Goal: Contribute content: Contribute content

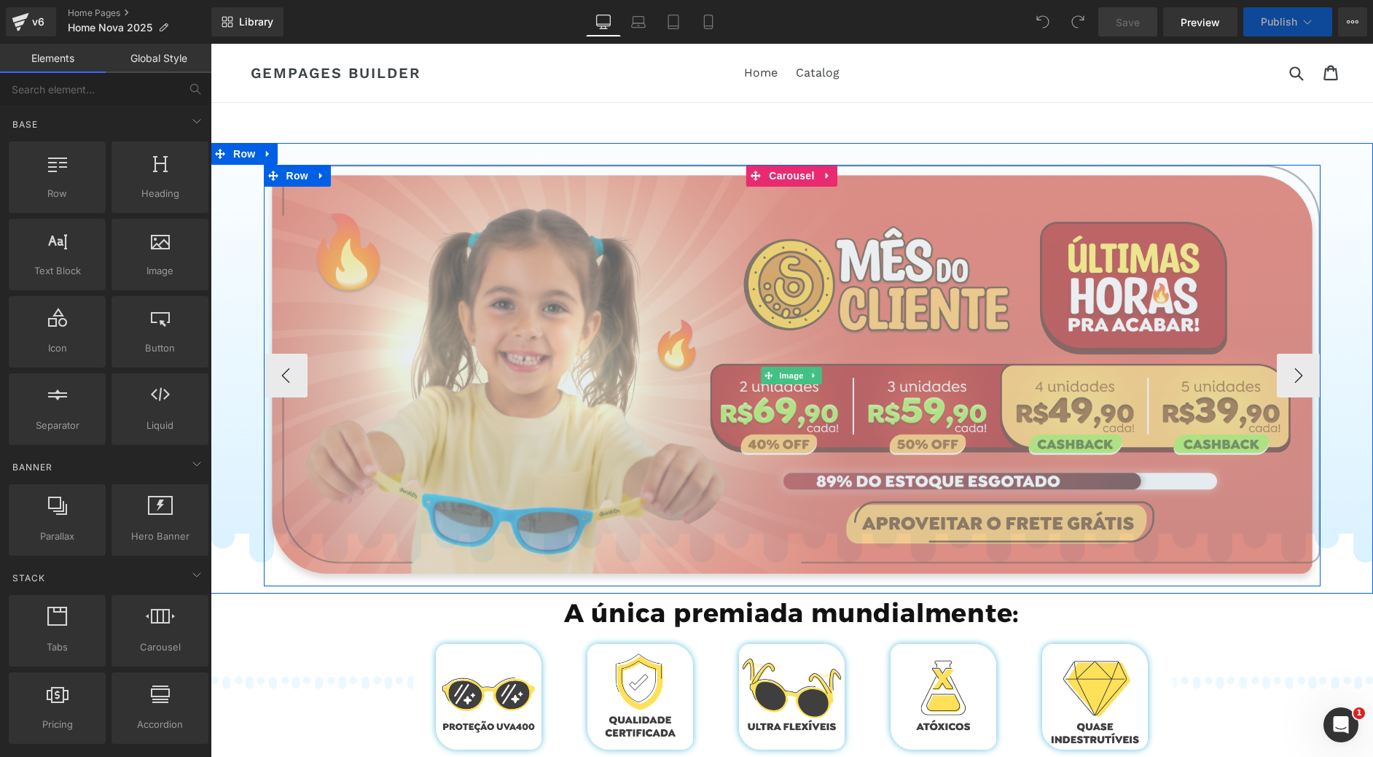
click at [865, 298] on img at bounding box center [792, 375] width 1057 height 421
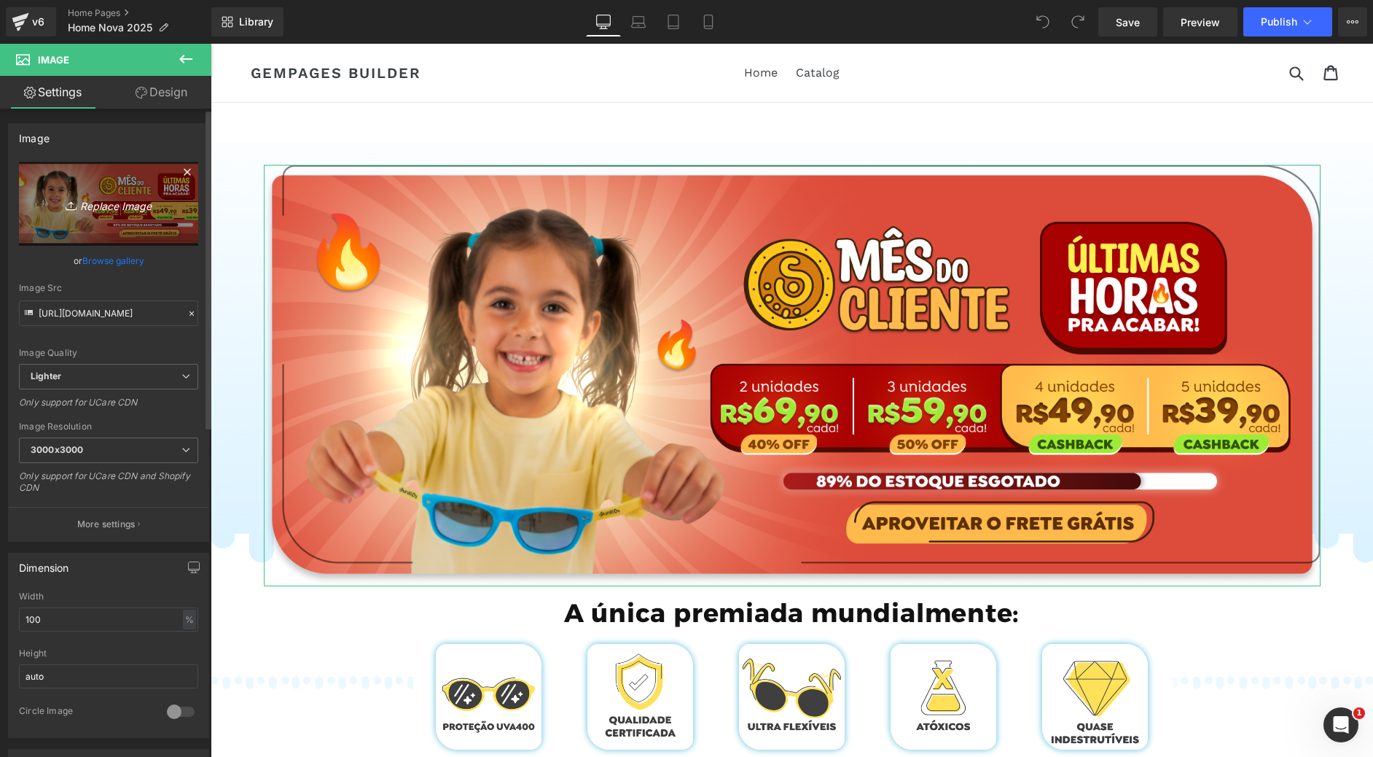
click at [59, 217] on link "Replace Image" at bounding box center [108, 204] width 179 height 84
type input "C:\fakepath\BANNER PRODUTO MOBILE 60.webp"
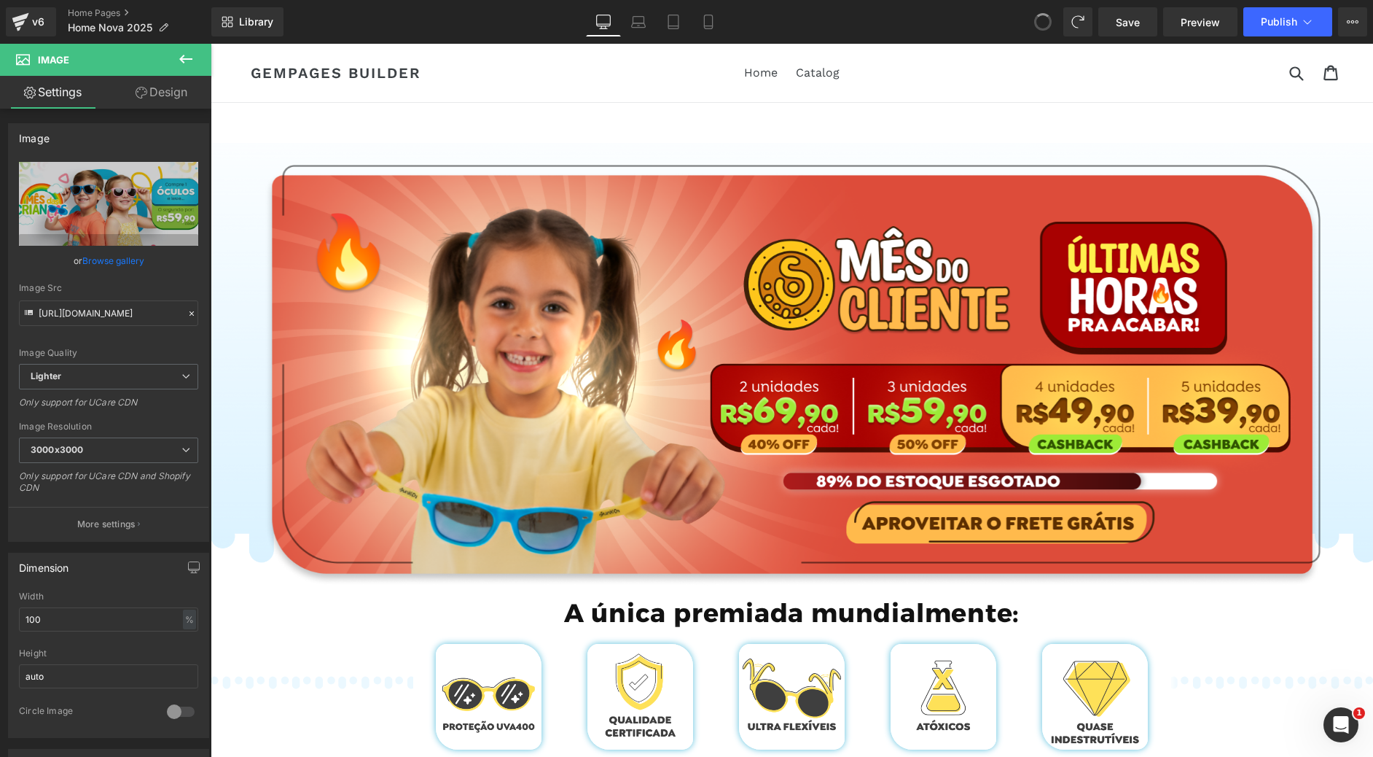
type input "[URL][DOMAIN_NAME]"
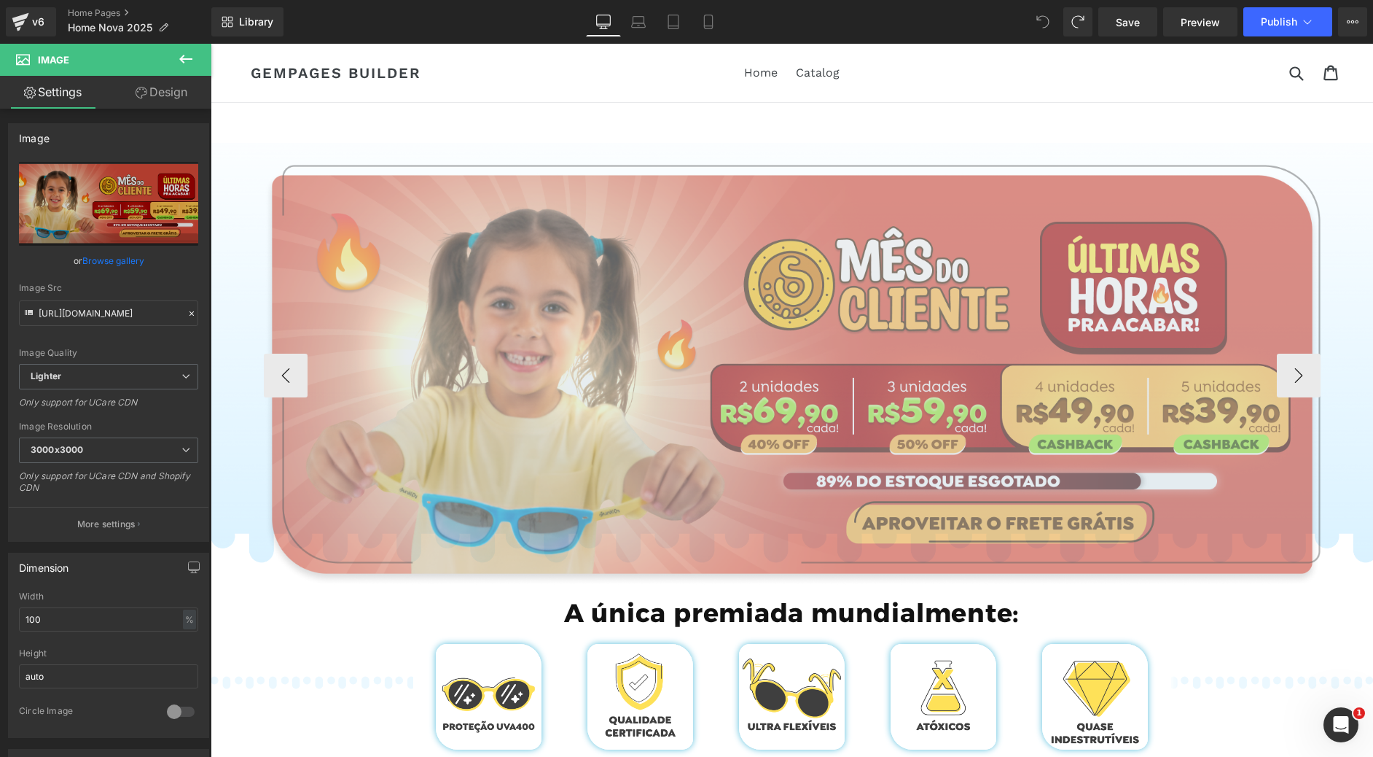
click at [668, 339] on img at bounding box center [792, 375] width 1057 height 421
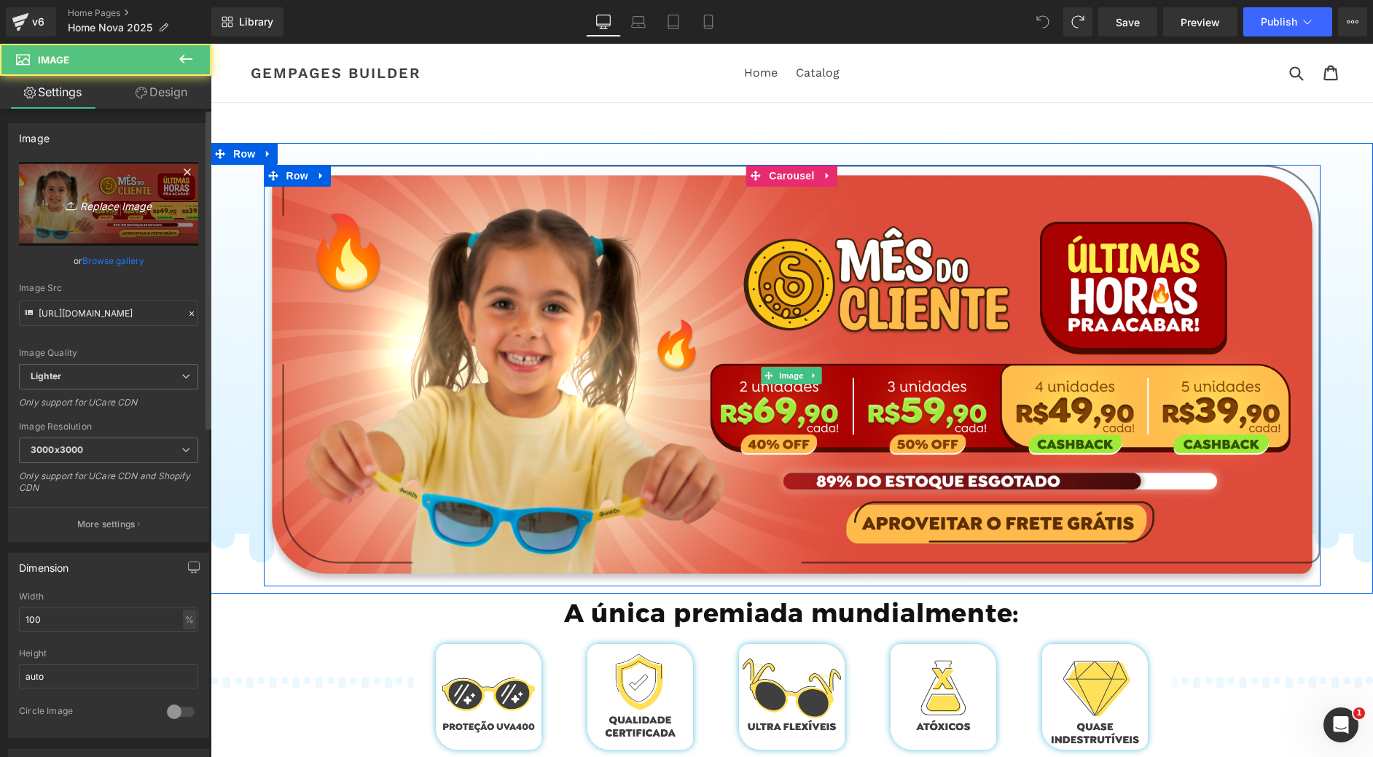
click at [112, 200] on icon "Replace Image" at bounding box center [108, 204] width 117 height 18
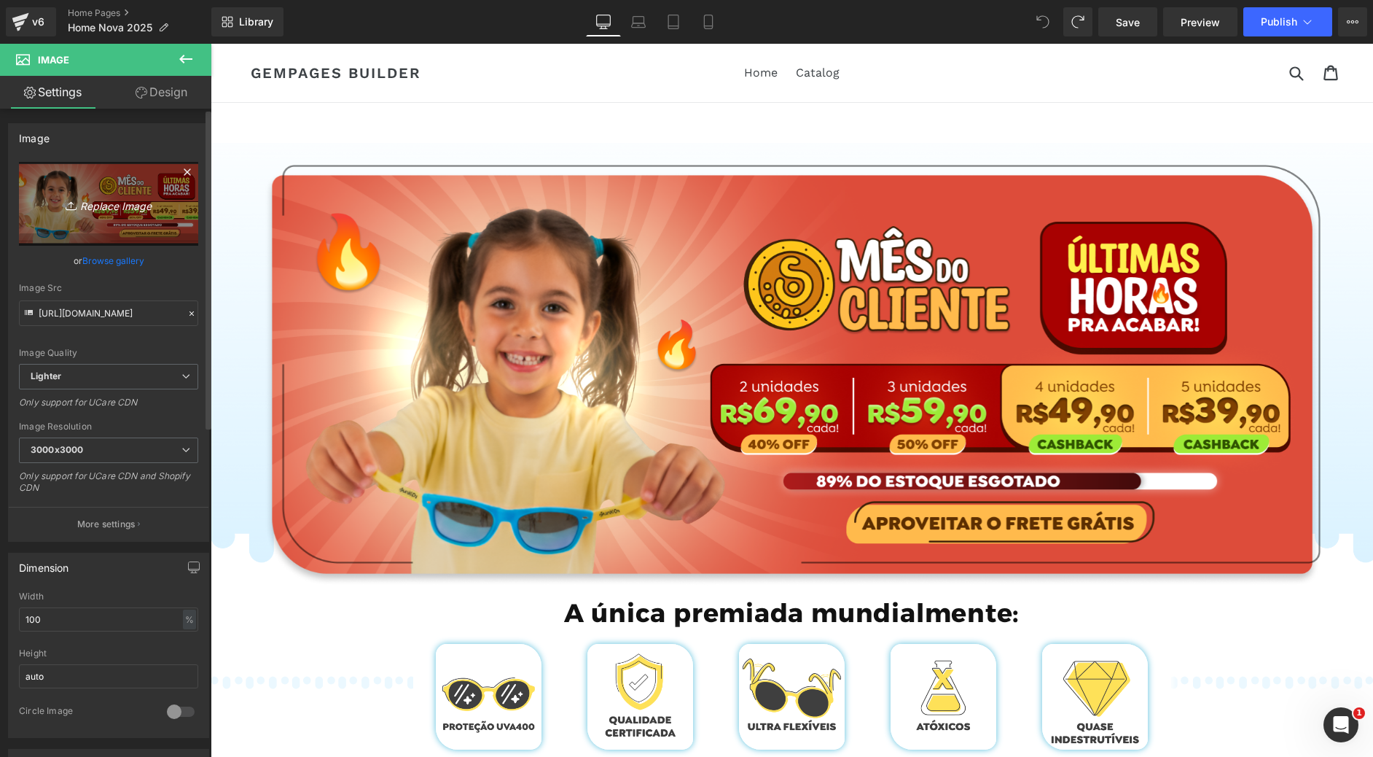
type input "C:\fakepath\BANNER PRODUTO MOBILE 60.webp"
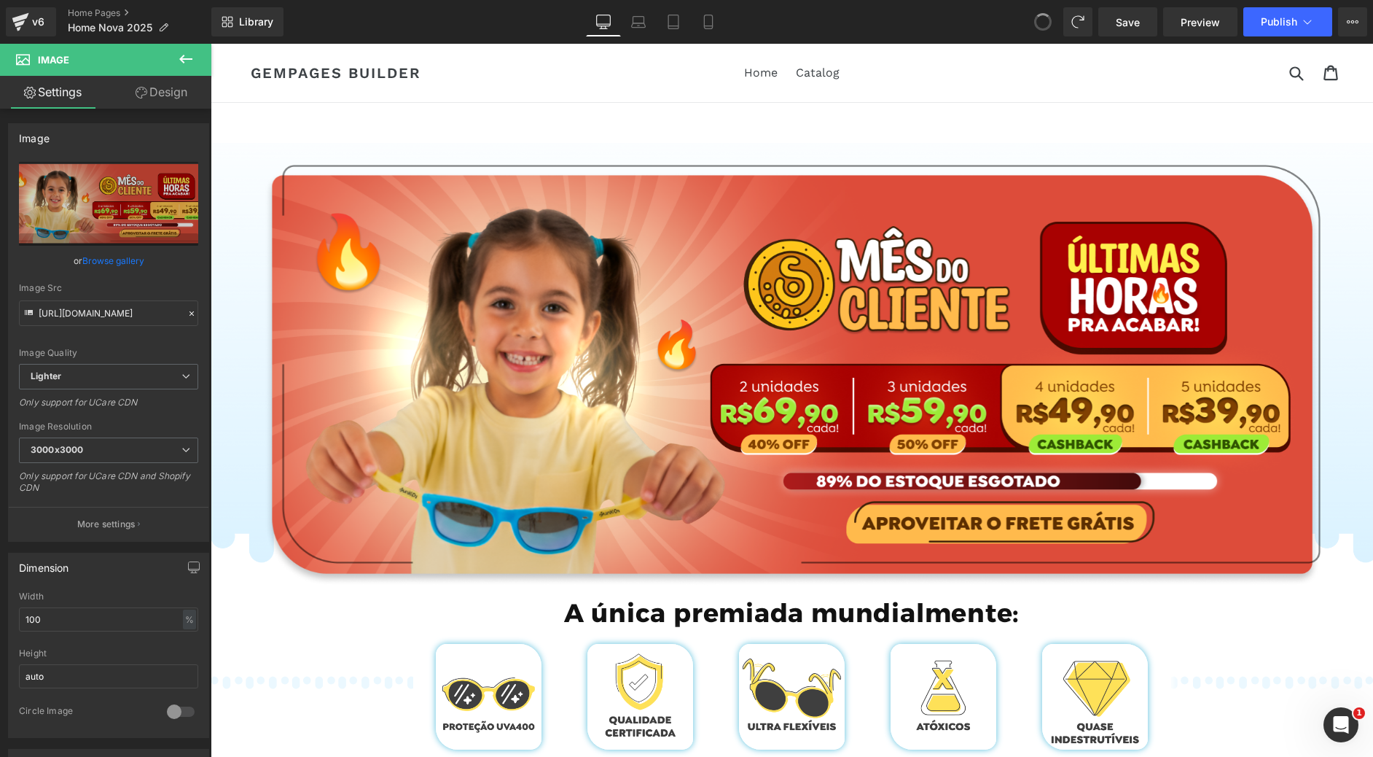
type input "[URL][DOMAIN_NAME]"
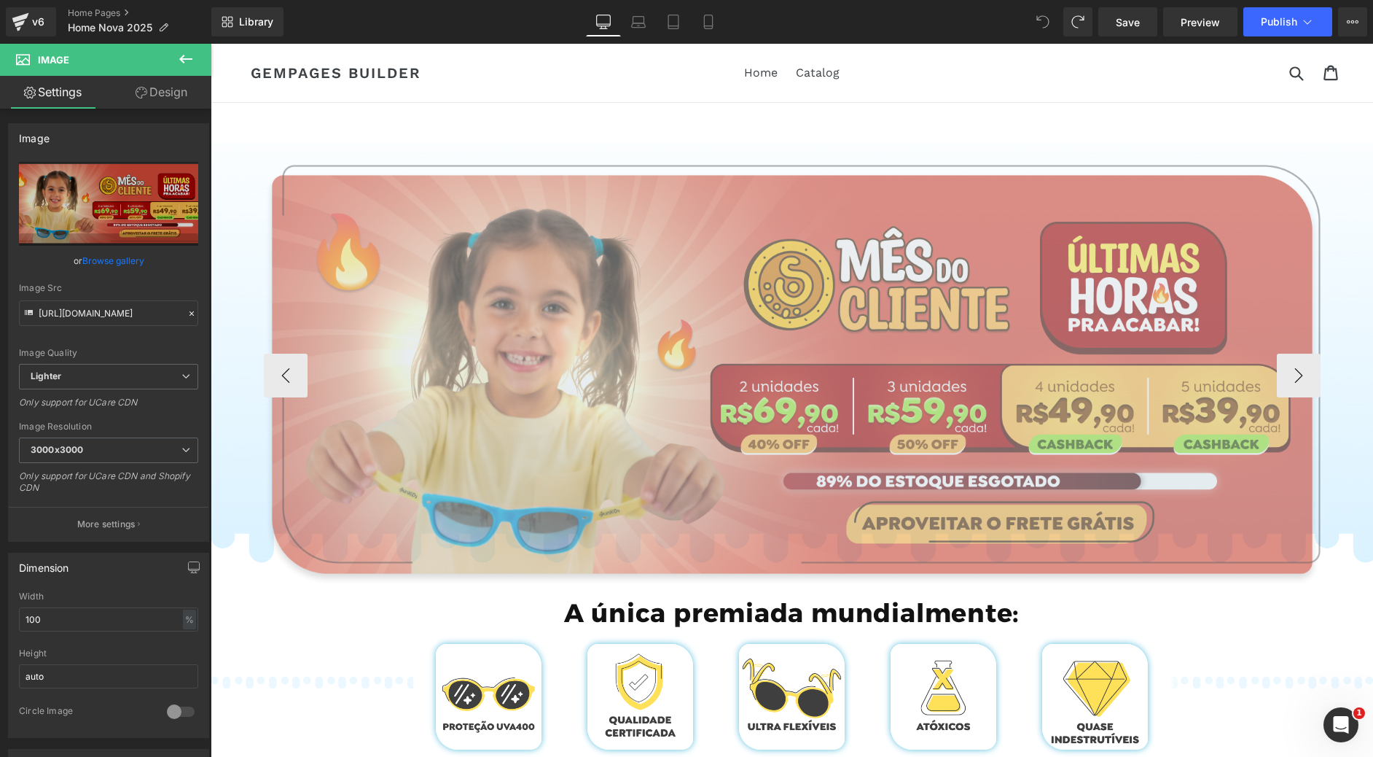
click at [620, 370] on img at bounding box center [792, 375] width 1057 height 421
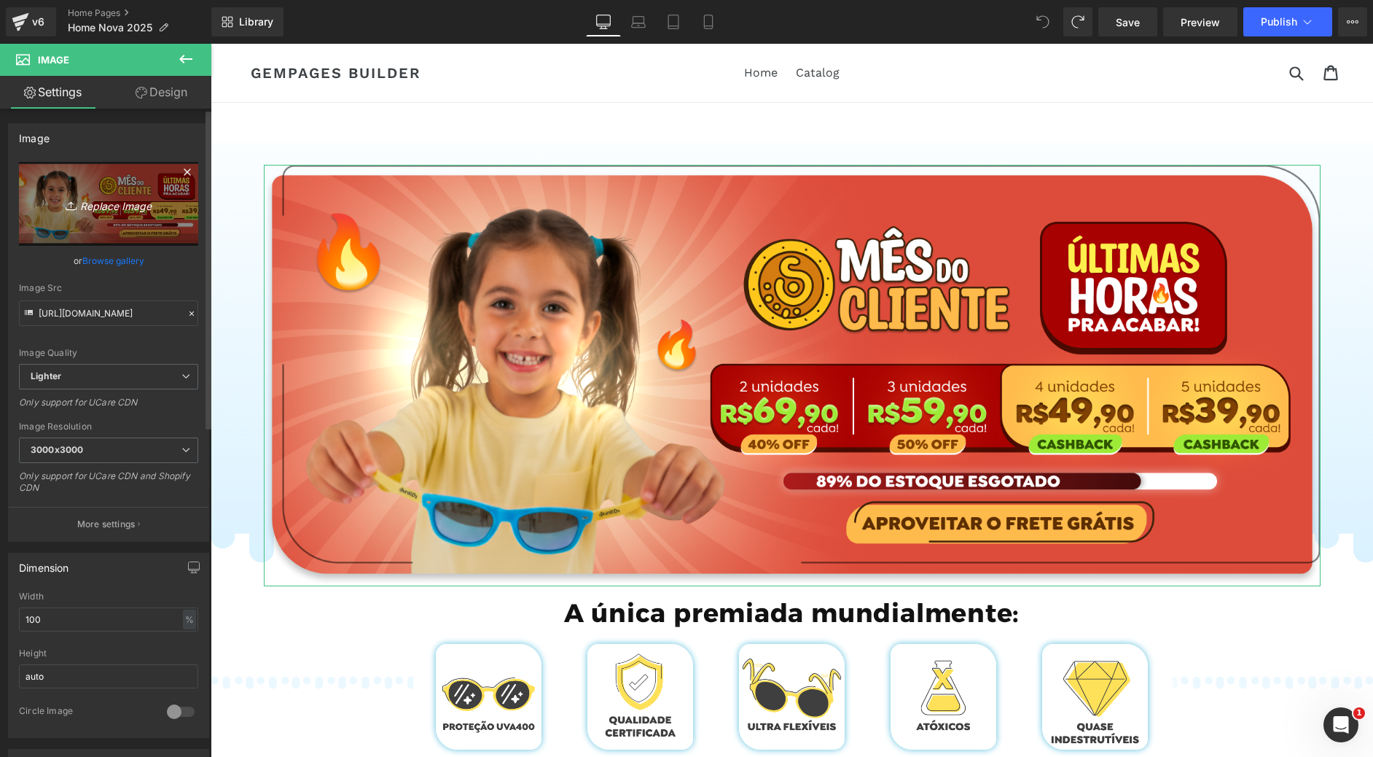
click at [120, 217] on link "Replace Image" at bounding box center [108, 204] width 179 height 84
type input "C:\fakepath\Group 785 2.png"
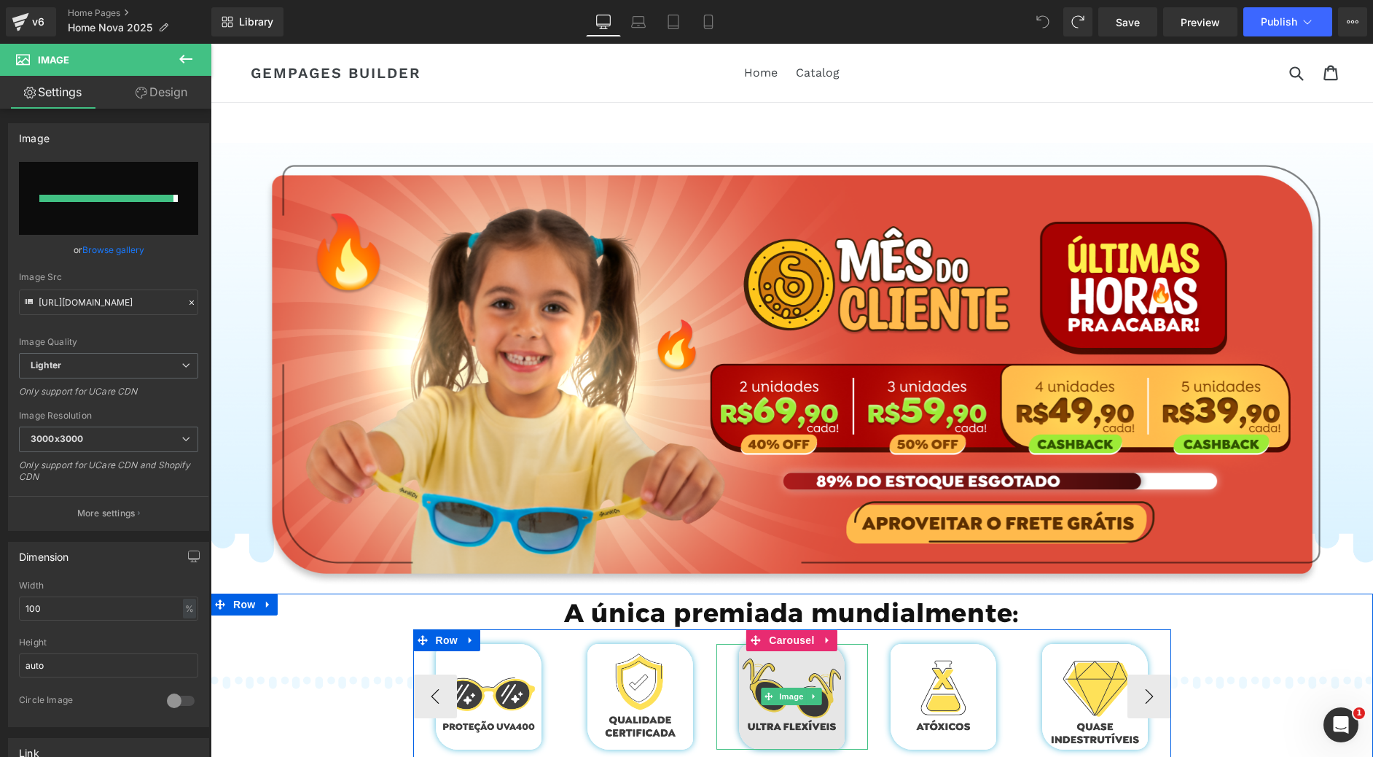
type input "[URL][DOMAIN_NAME]"
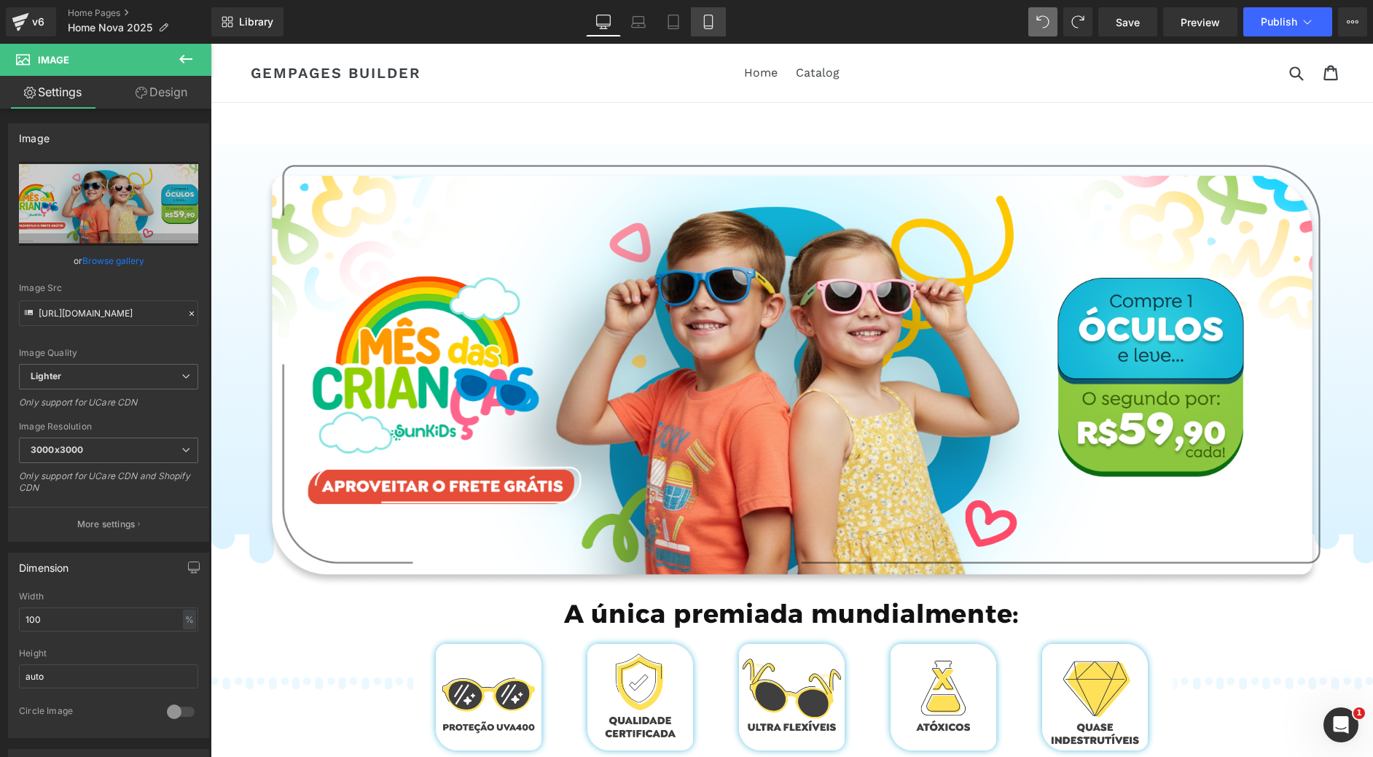
click at [715, 18] on icon at bounding box center [708, 22] width 15 height 15
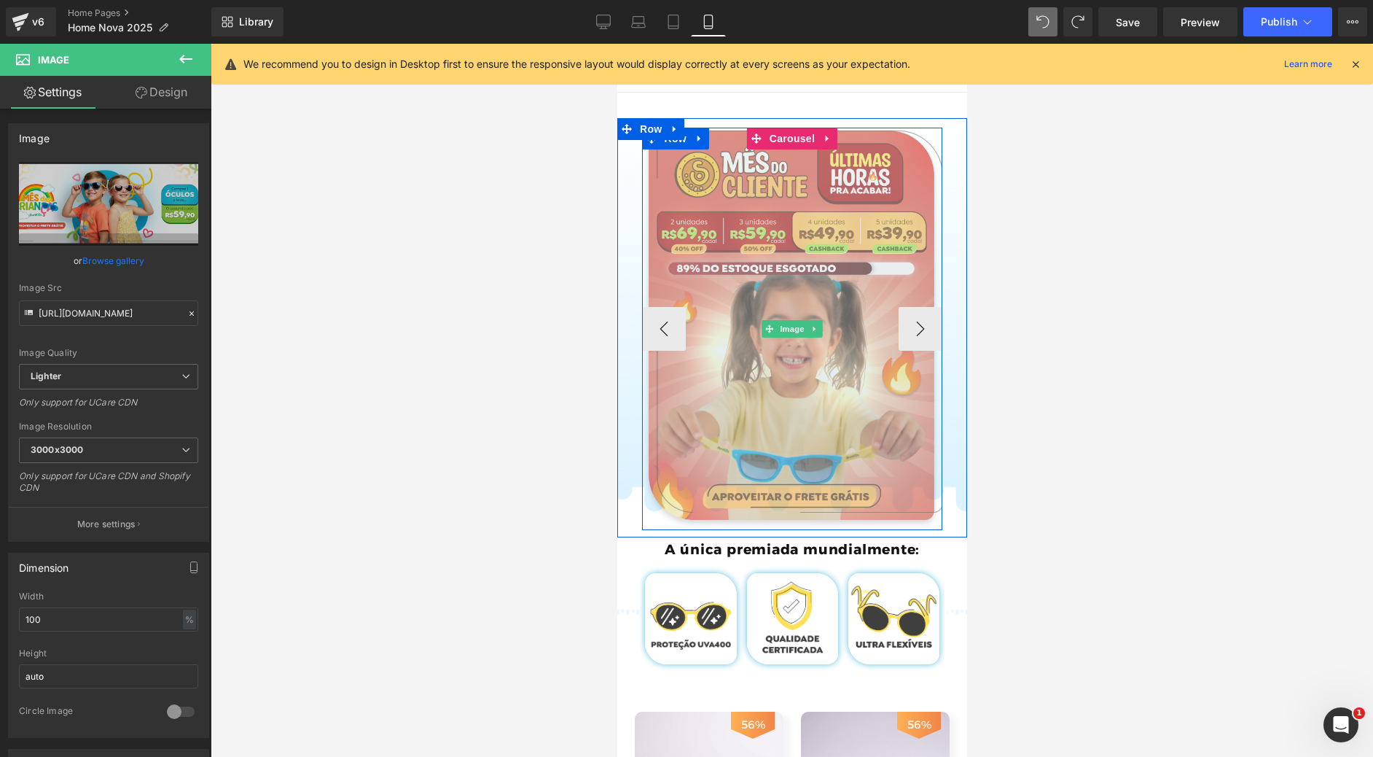
click at [712, 265] on img at bounding box center [791, 329] width 301 height 402
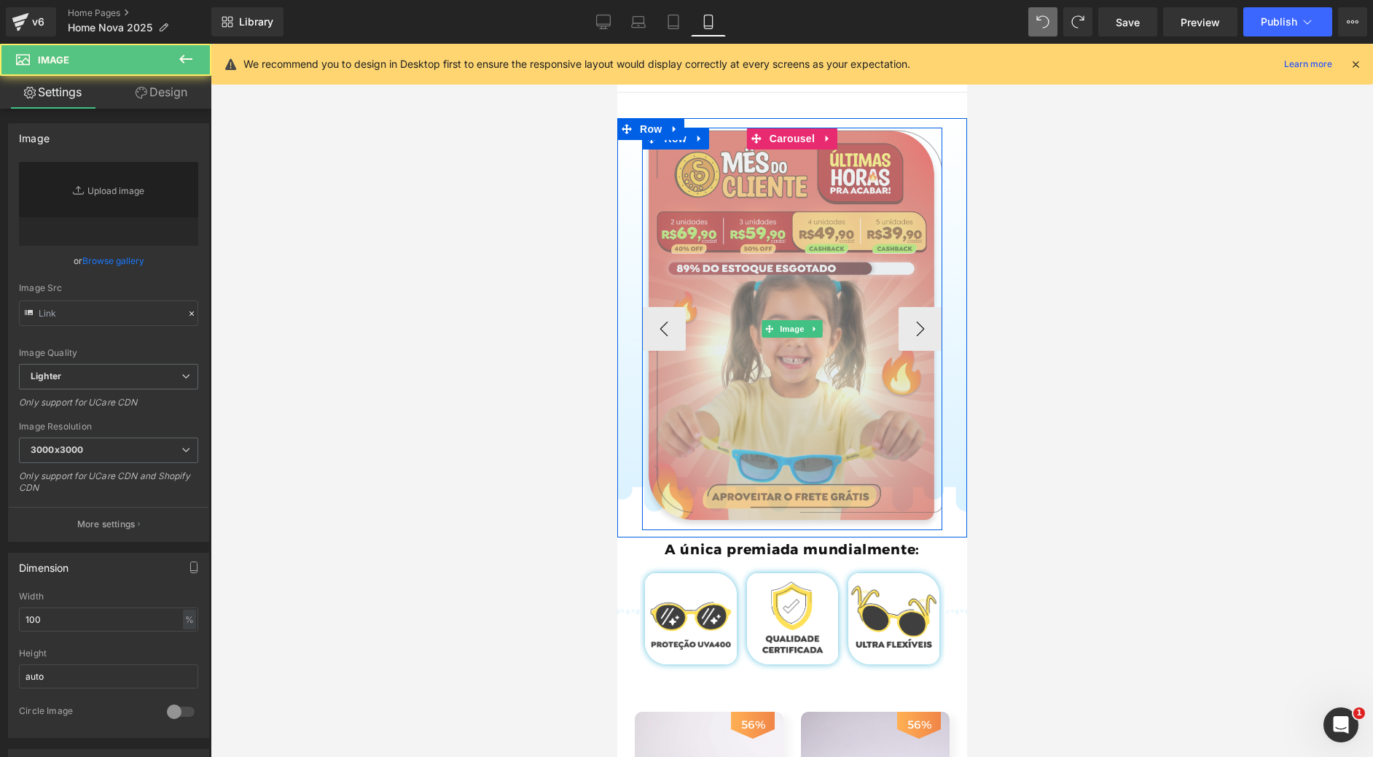
type input "[URL][DOMAIN_NAME]"
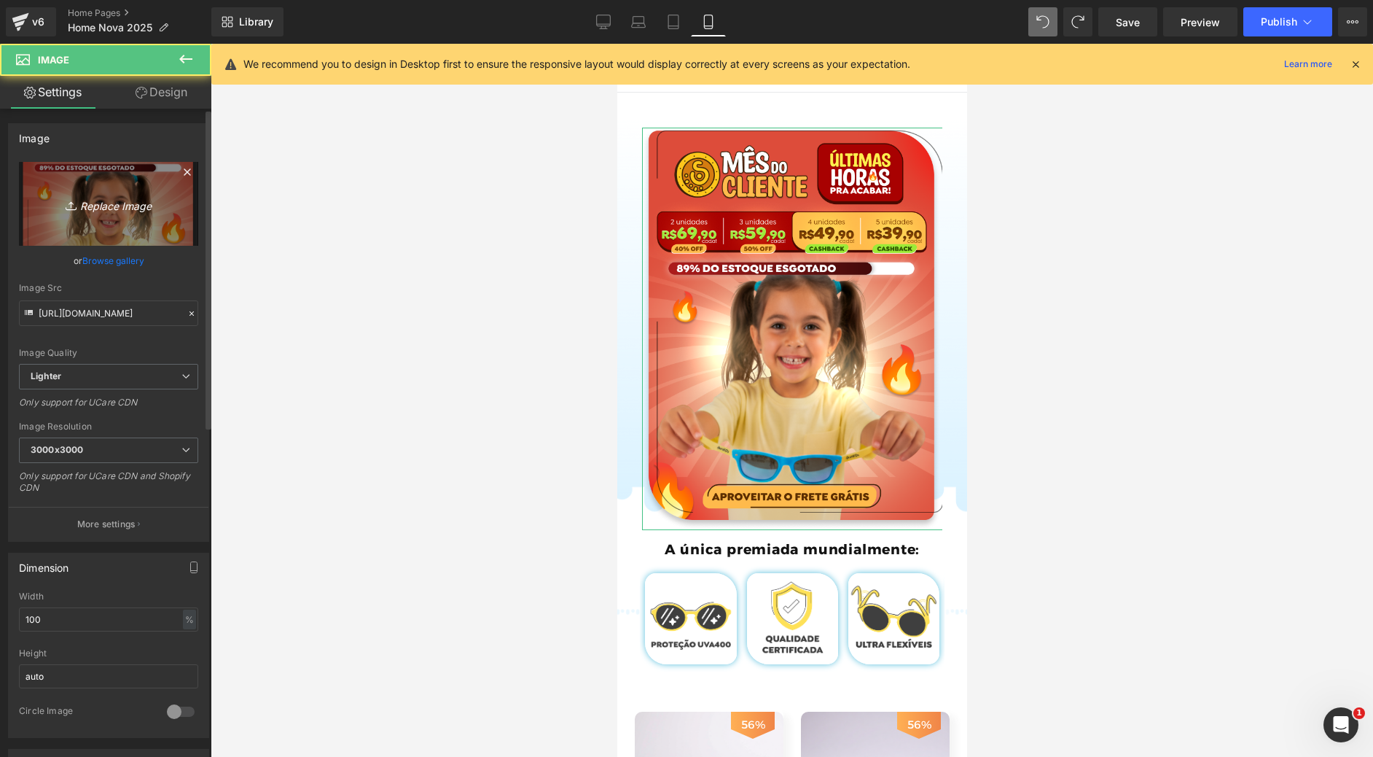
click at [125, 210] on icon "Replace Image" at bounding box center [108, 204] width 117 height 18
type input "C:\fakepath\Group 772.webp"
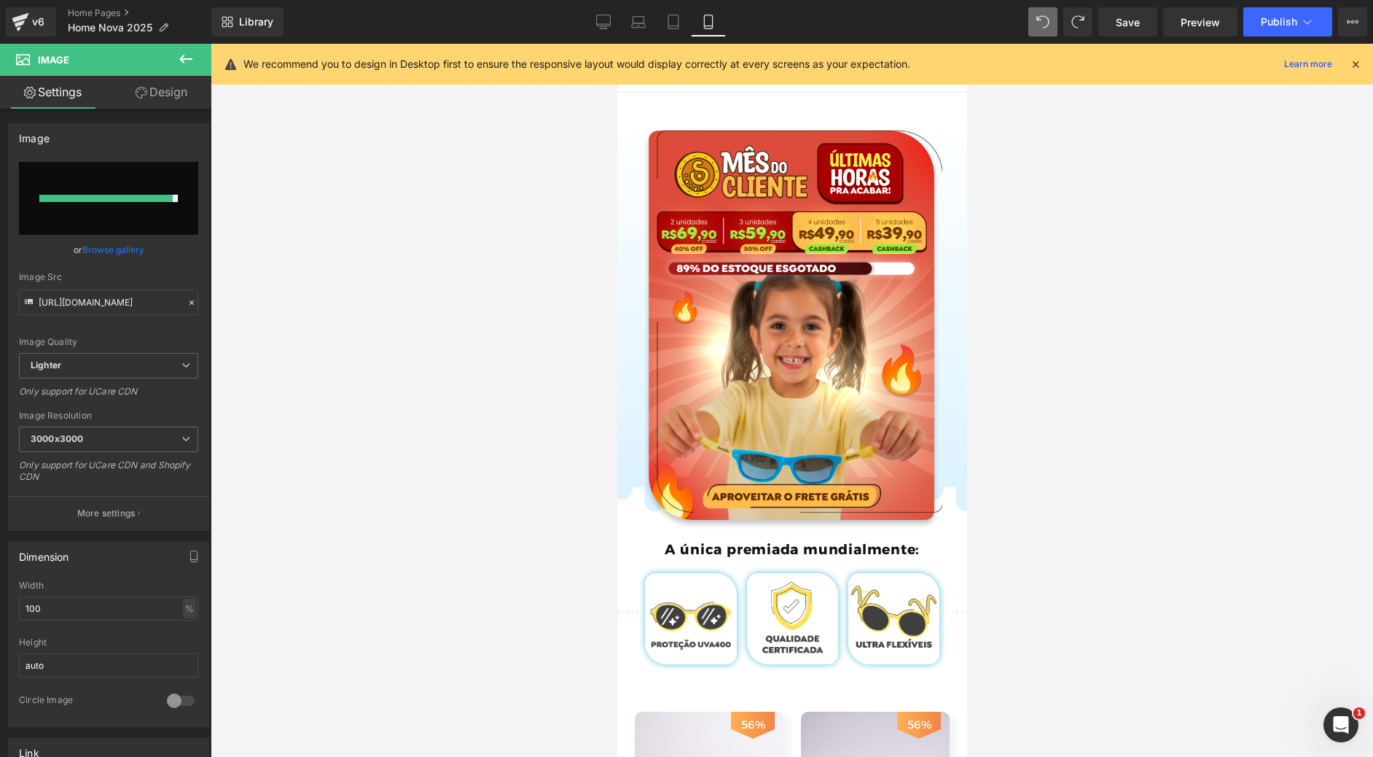
type input "[URL][DOMAIN_NAME]"
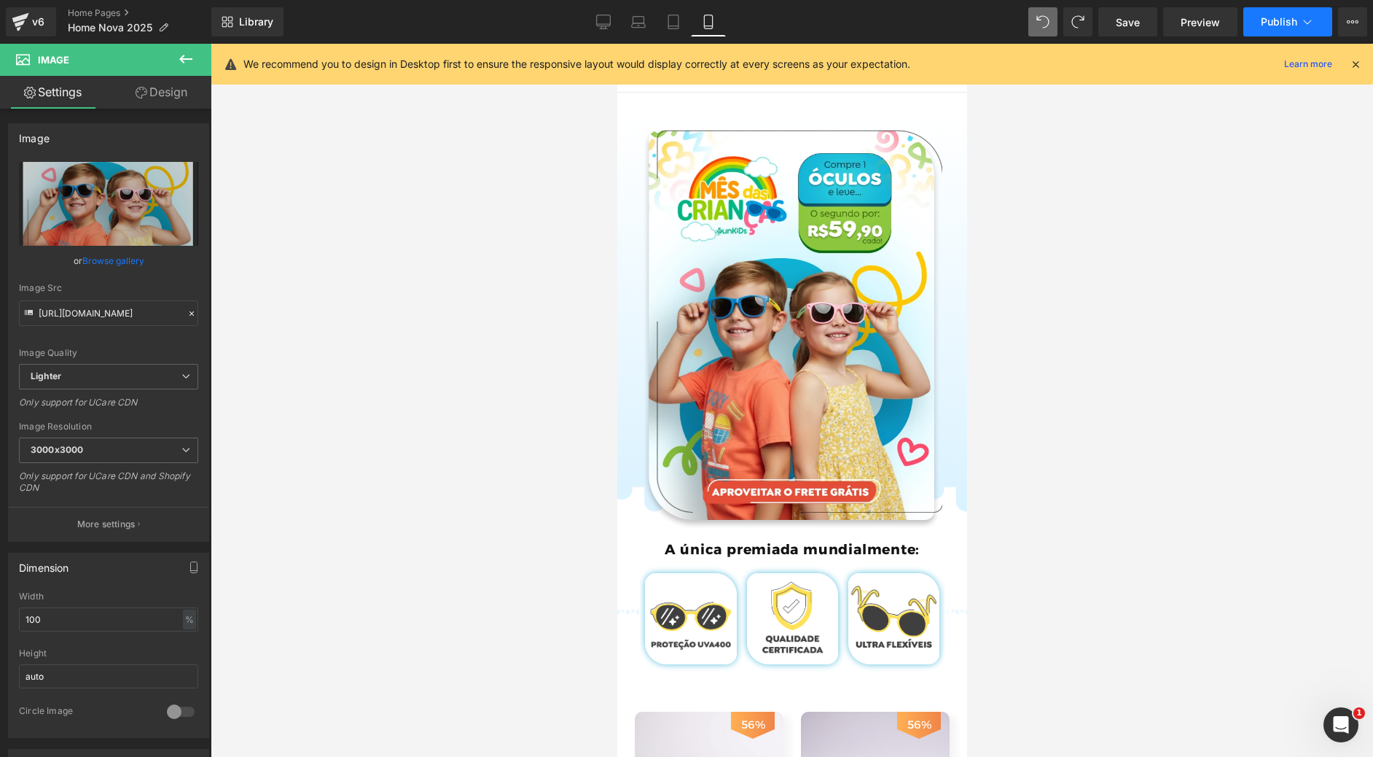
click at [1276, 13] on button "Publish" at bounding box center [1288, 21] width 89 height 29
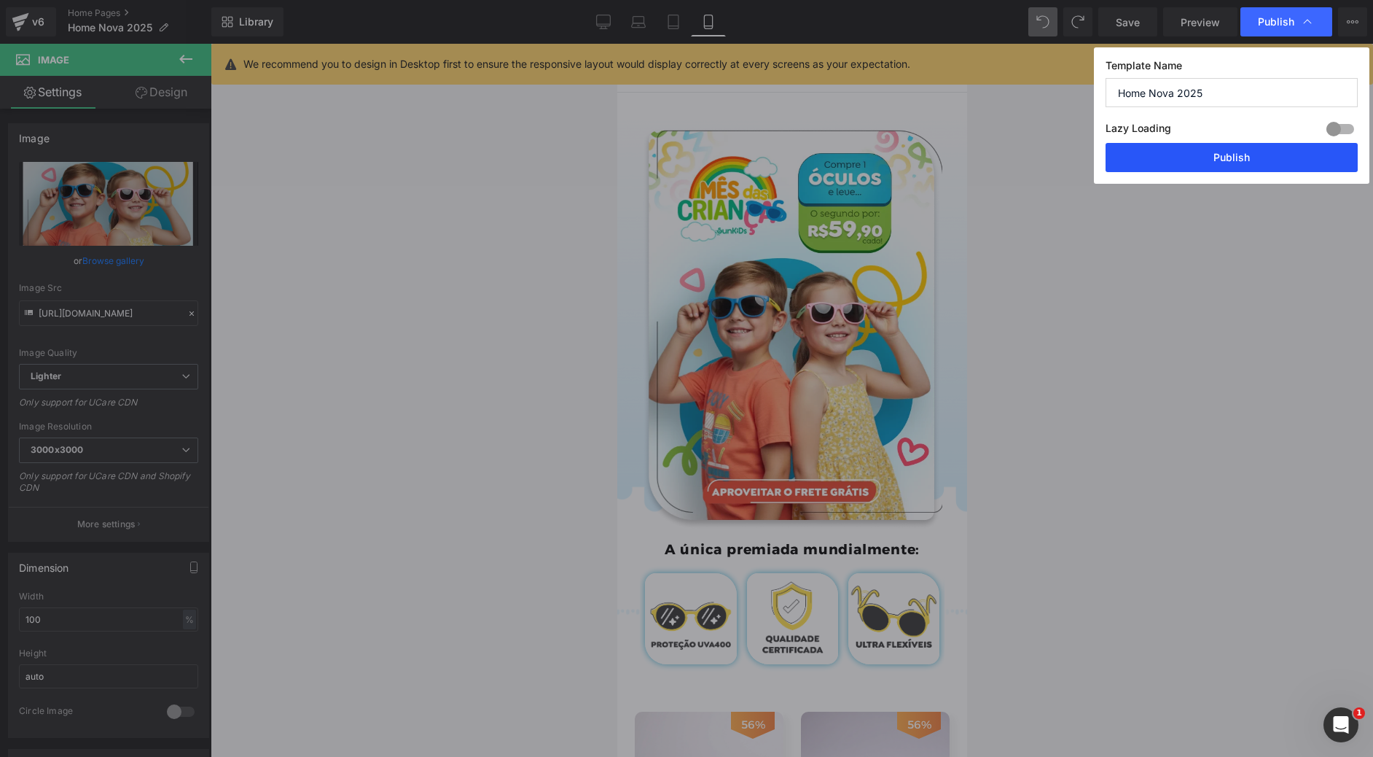
click at [1229, 157] on button "Publish" at bounding box center [1232, 157] width 252 height 29
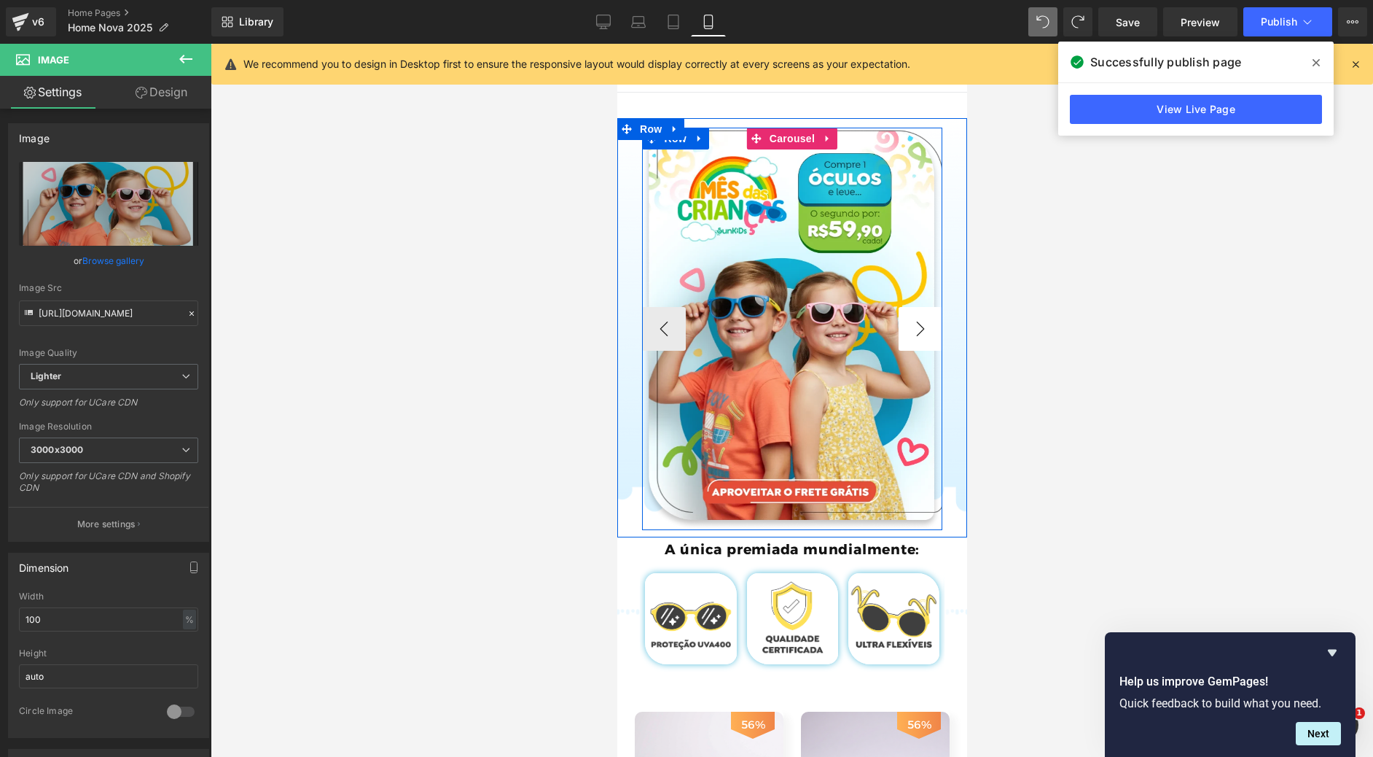
click at [918, 326] on button "›" at bounding box center [920, 329] width 44 height 44
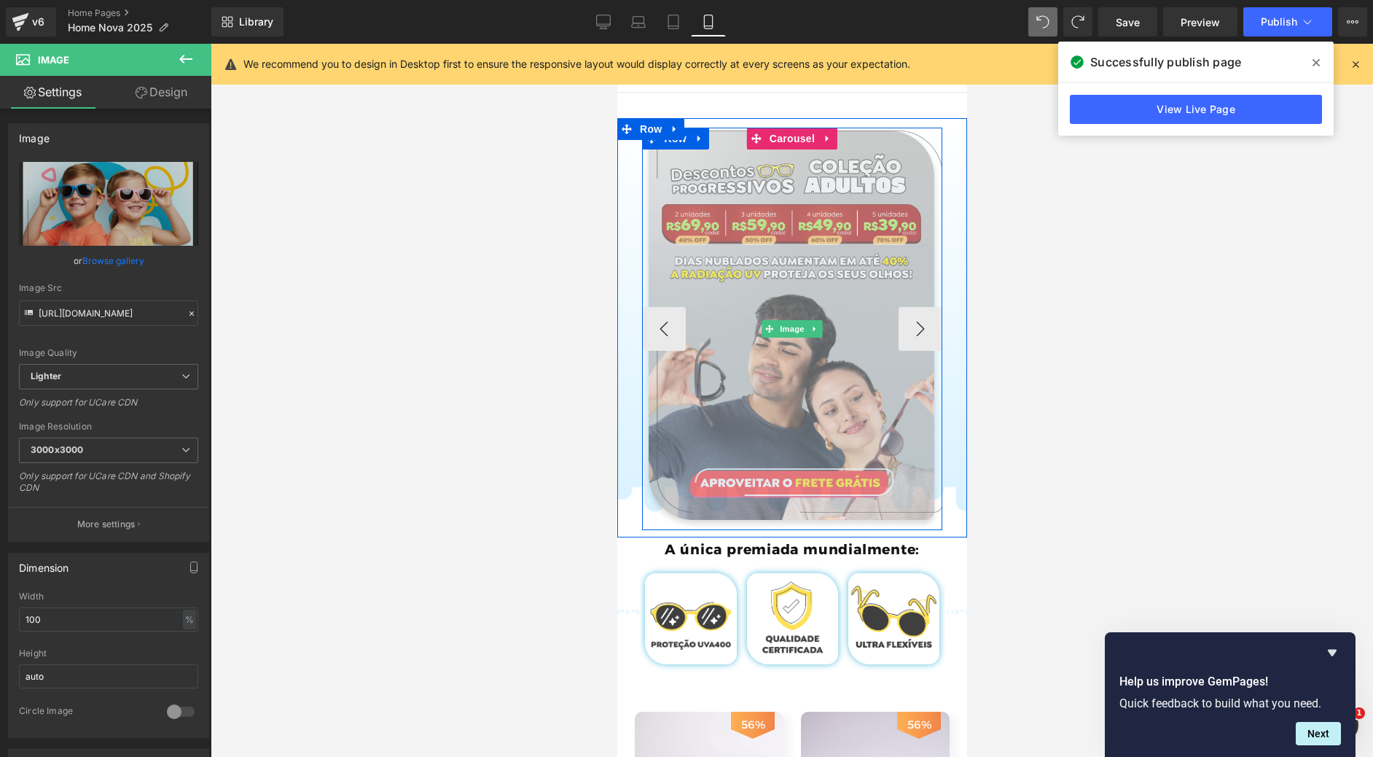
drag, startPoint x: 823, startPoint y: 237, endPoint x: 821, endPoint y: 215, distance: 22.0
click at [821, 215] on img at bounding box center [791, 329] width 301 height 402
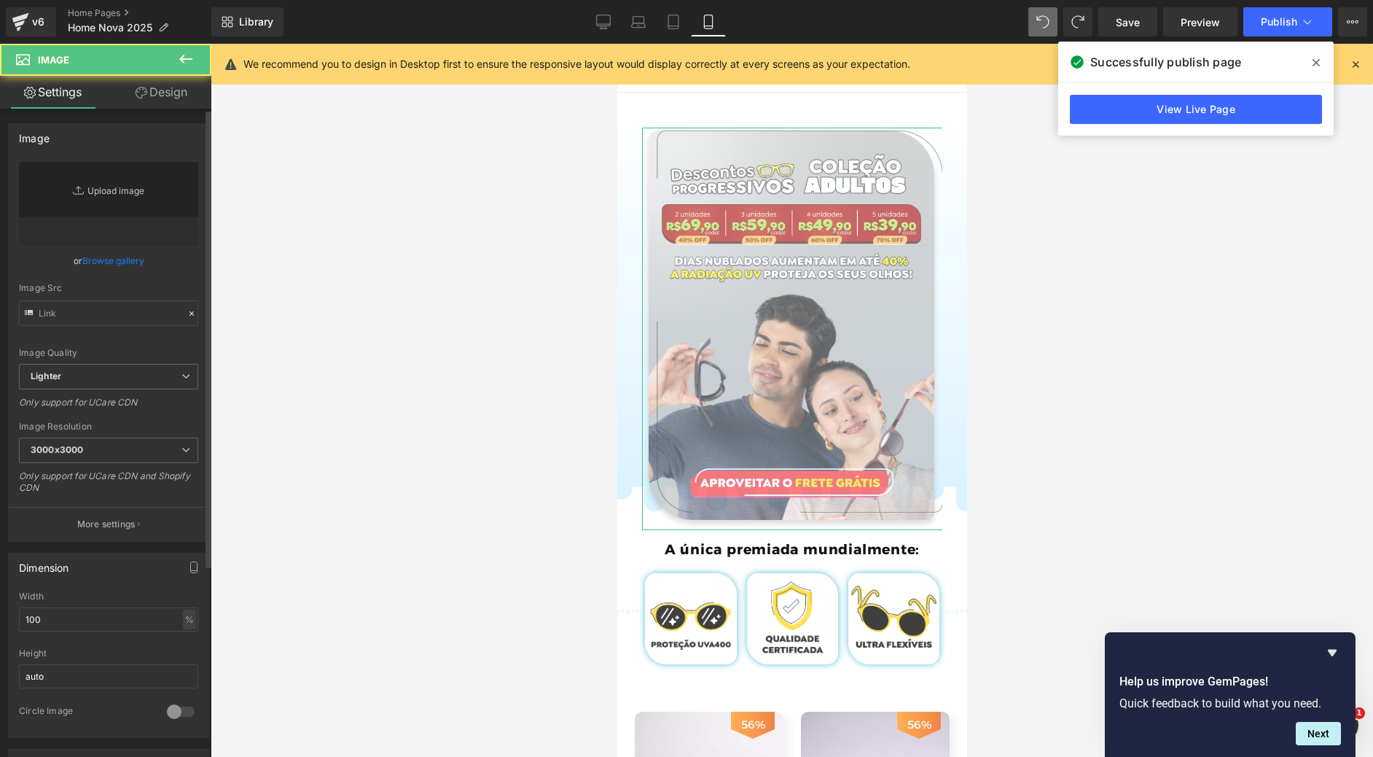
type input "[URL][DOMAIN_NAME]"
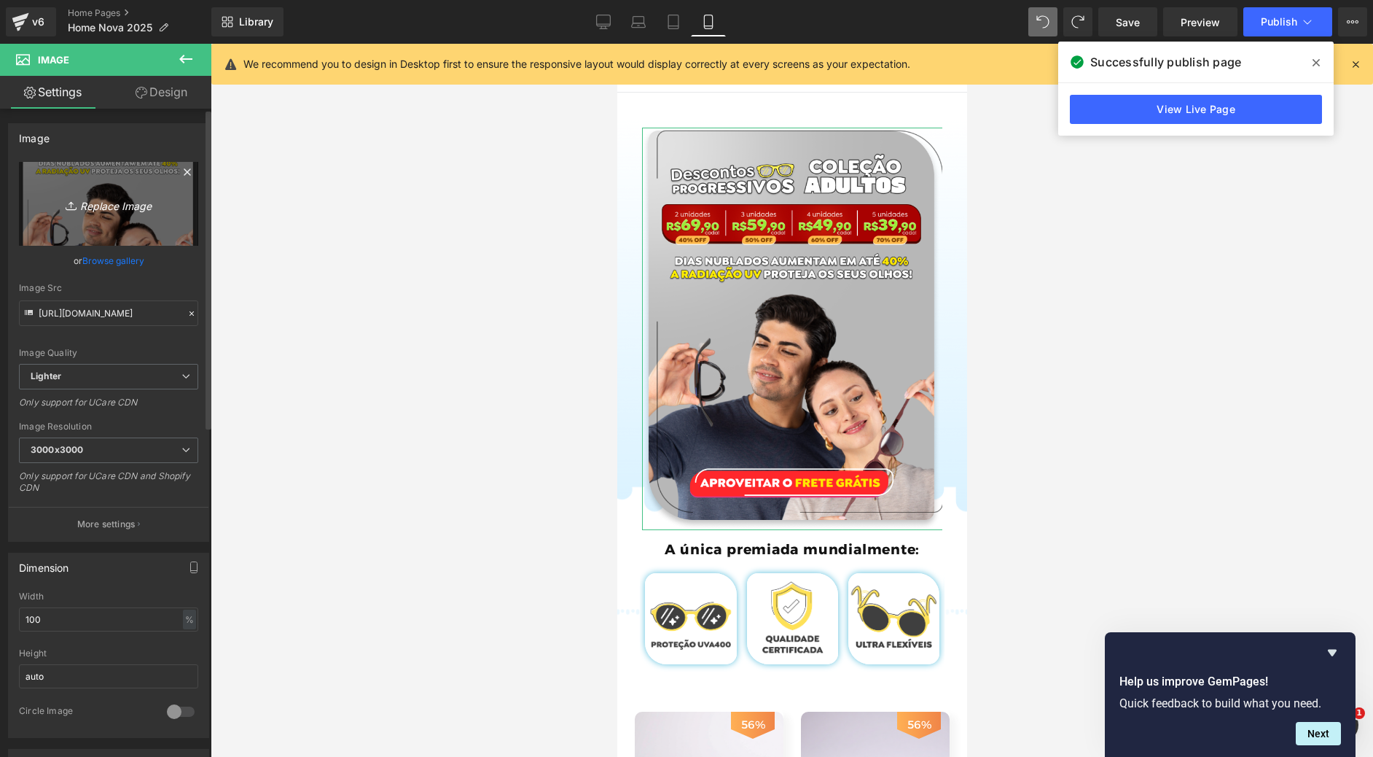
click at [110, 214] on link "Replace Image" at bounding box center [108, 204] width 179 height 84
type input "C:\fakepath\Group 719.png"
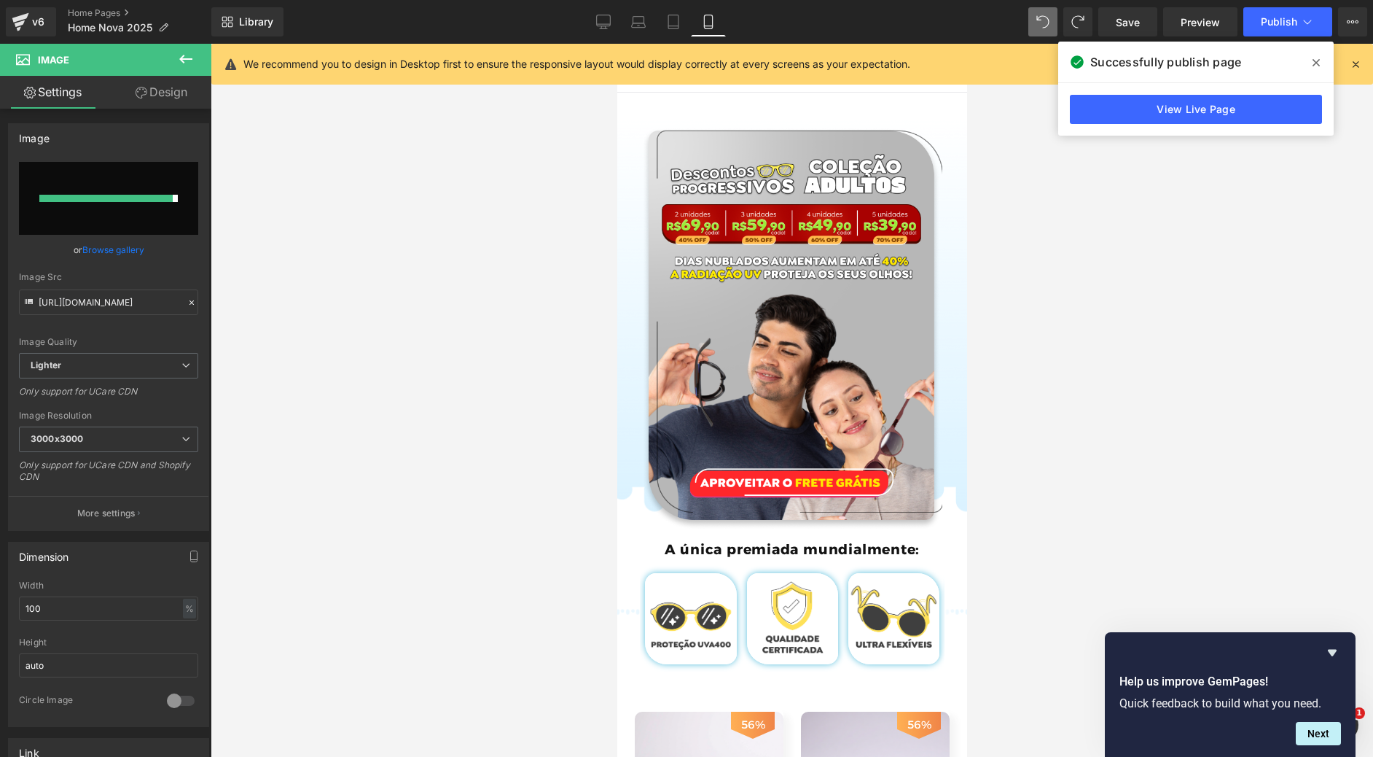
type input "[URL][DOMAIN_NAME]"
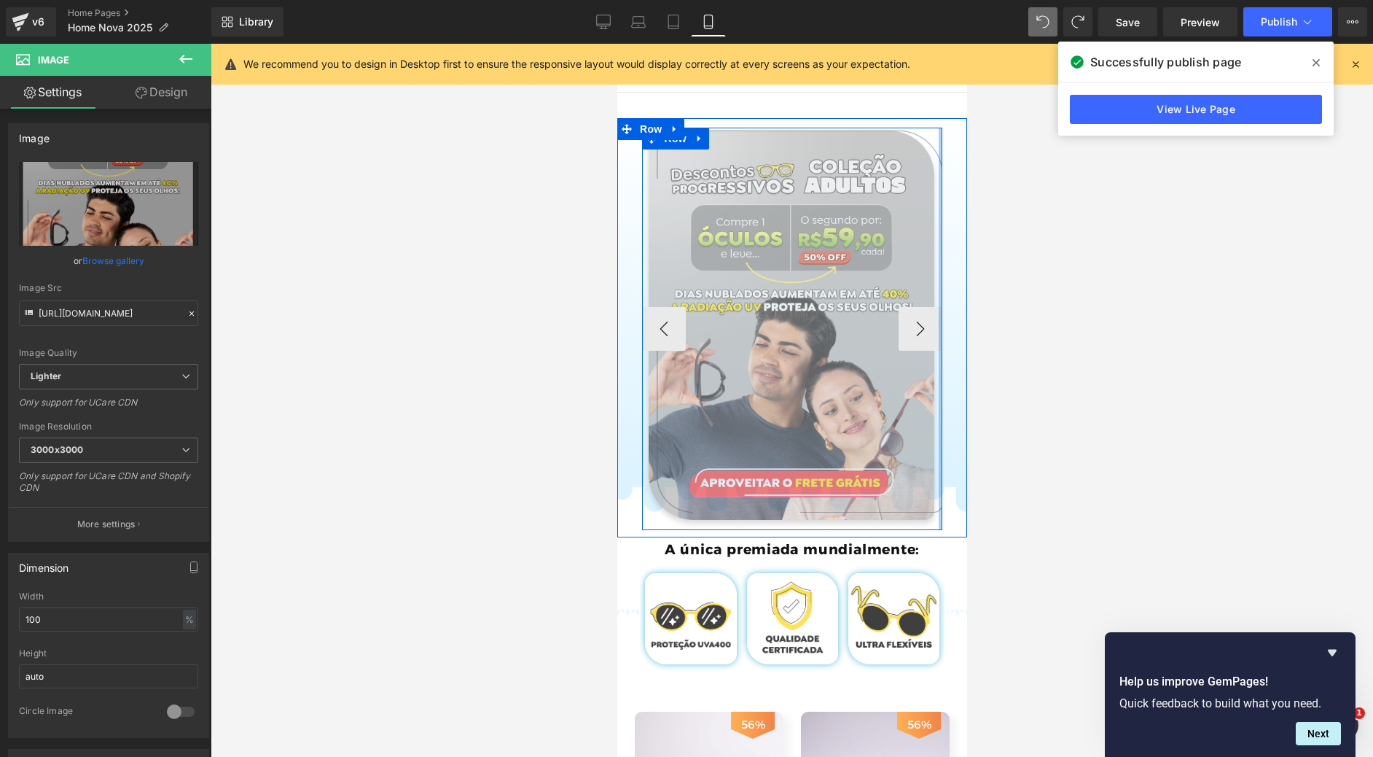
click at [938, 339] on div at bounding box center [940, 329] width 4 height 402
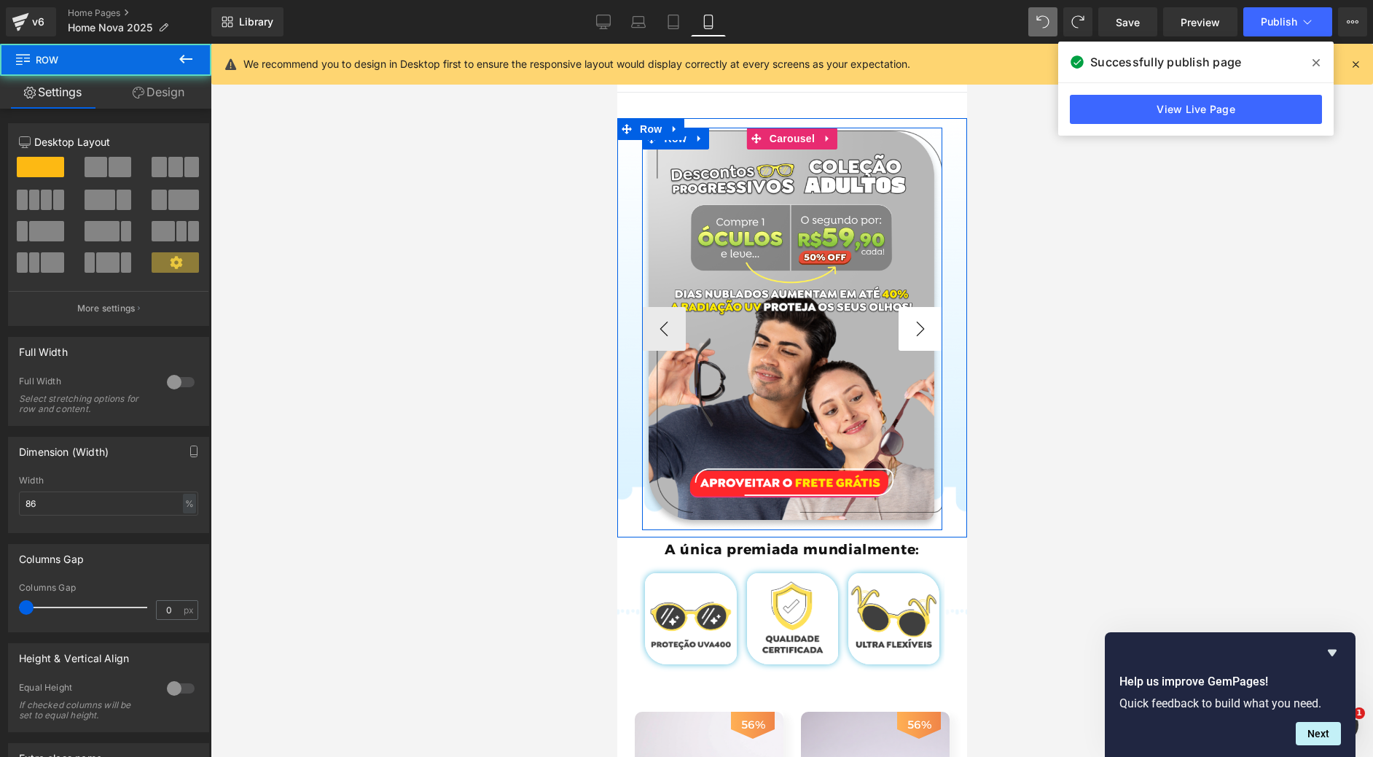
click at [919, 338] on button "›" at bounding box center [920, 329] width 44 height 44
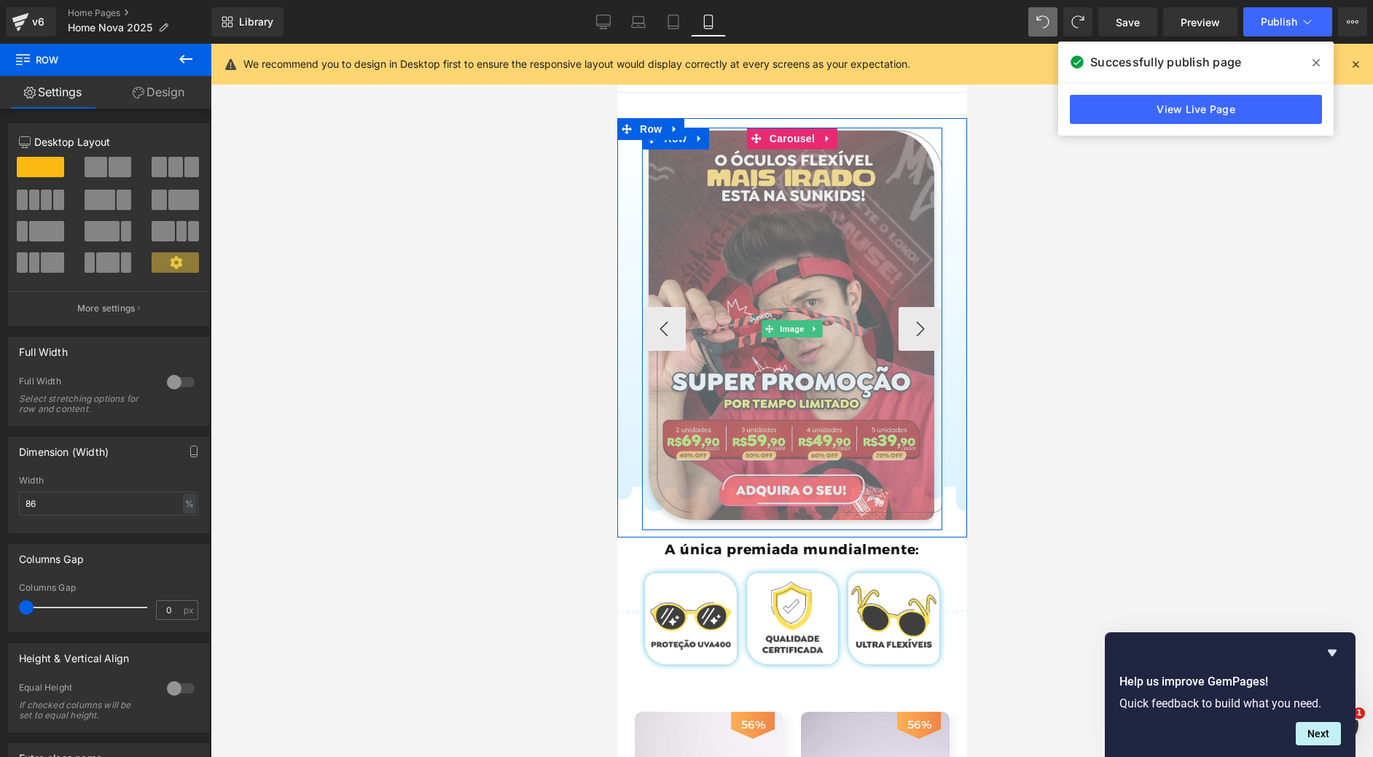
click at [719, 298] on img at bounding box center [791, 329] width 301 height 402
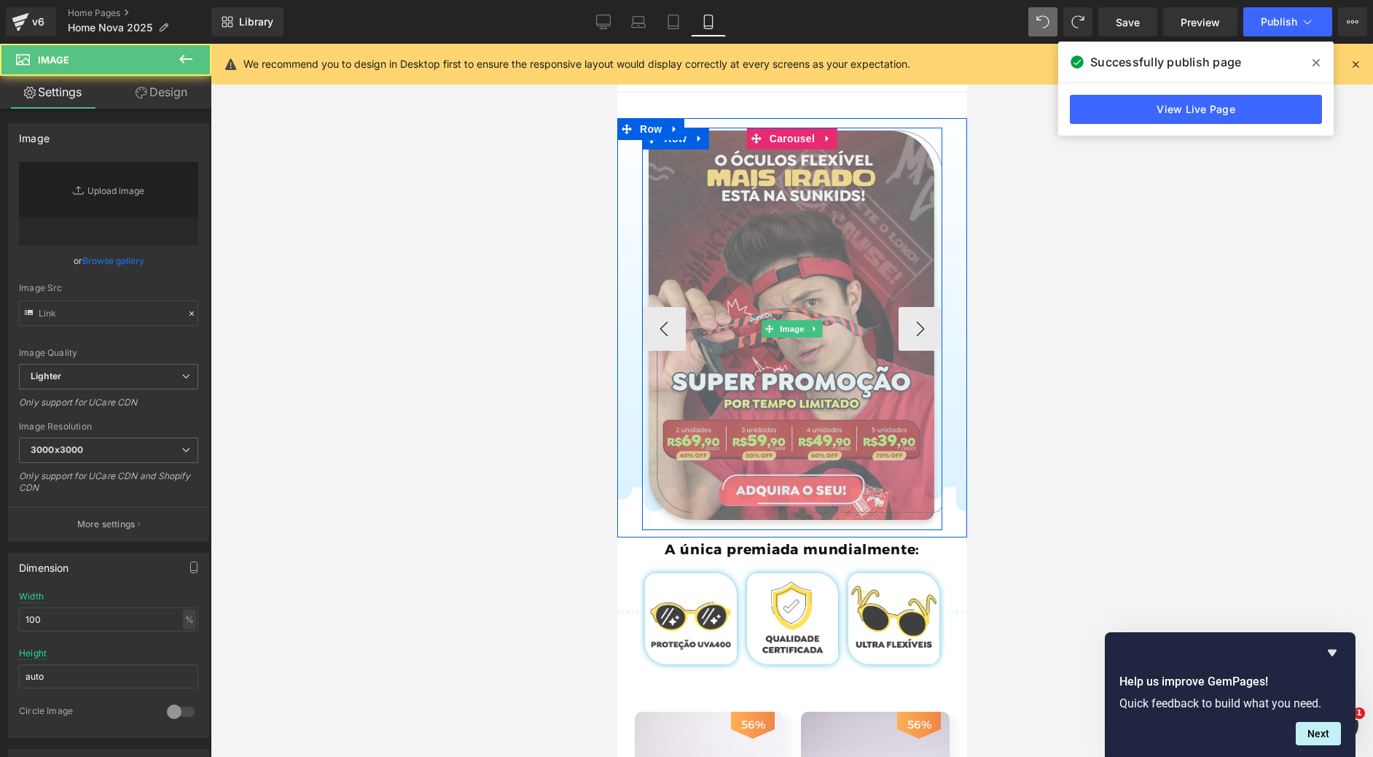
type input "[URL][DOMAIN_NAME]"
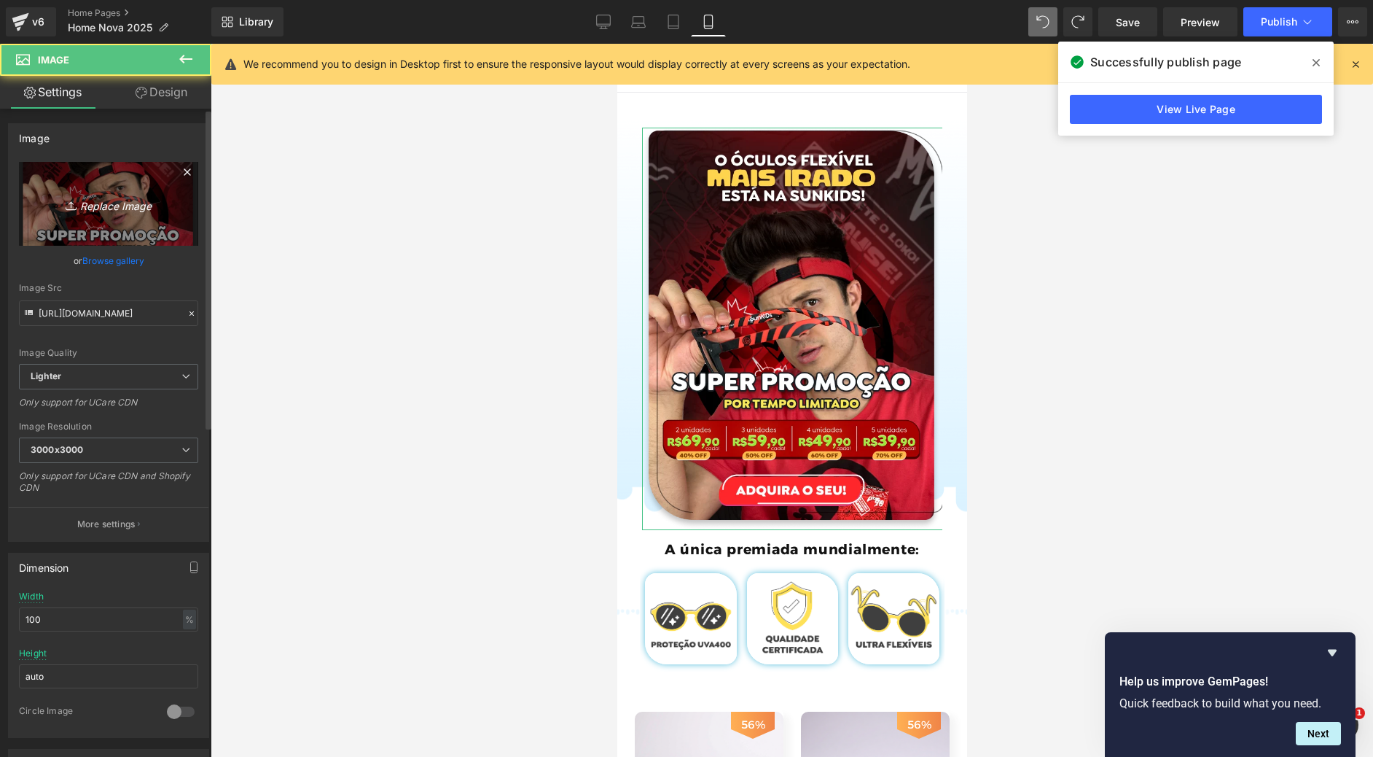
click at [139, 228] on link "Replace Image" at bounding box center [108, 204] width 179 height 84
type input "C:\fakepath\Group 727.png"
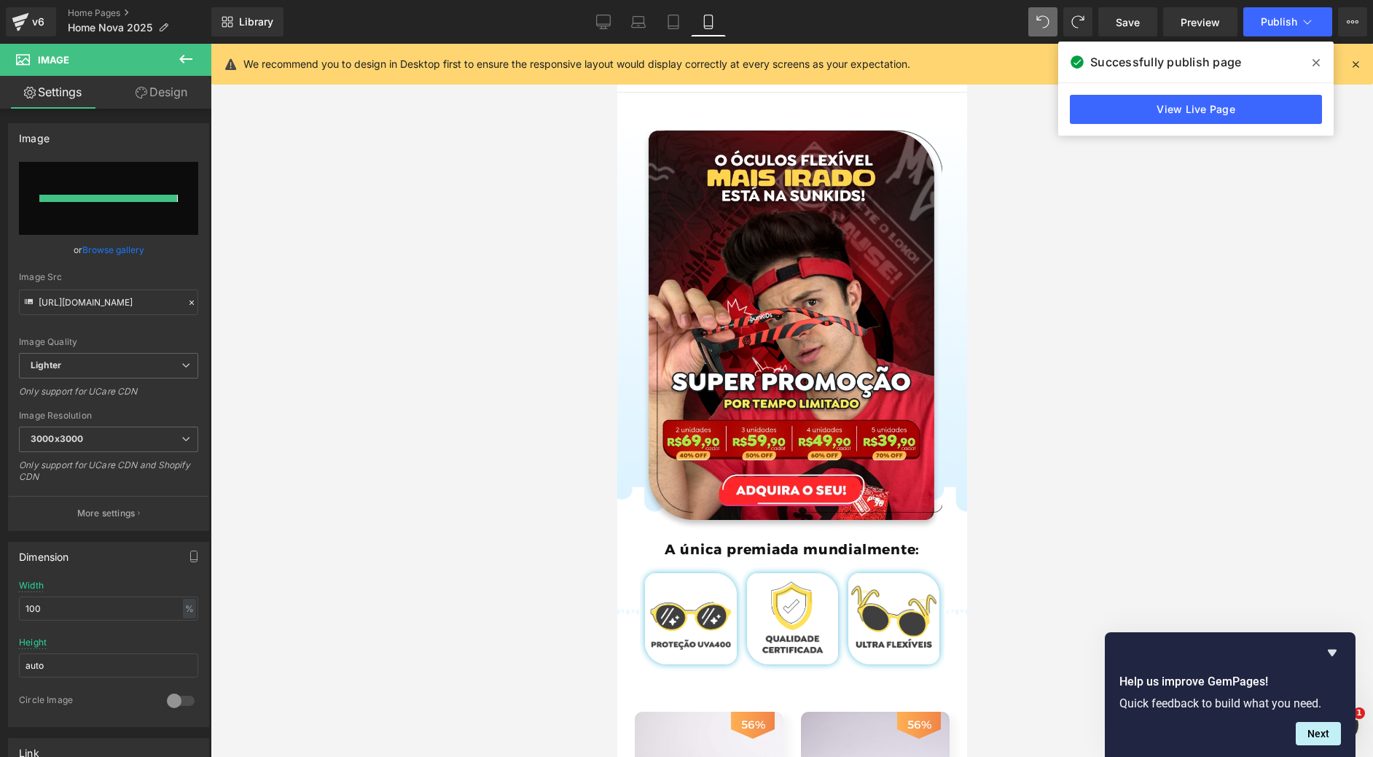
type input "[URL][DOMAIN_NAME]"
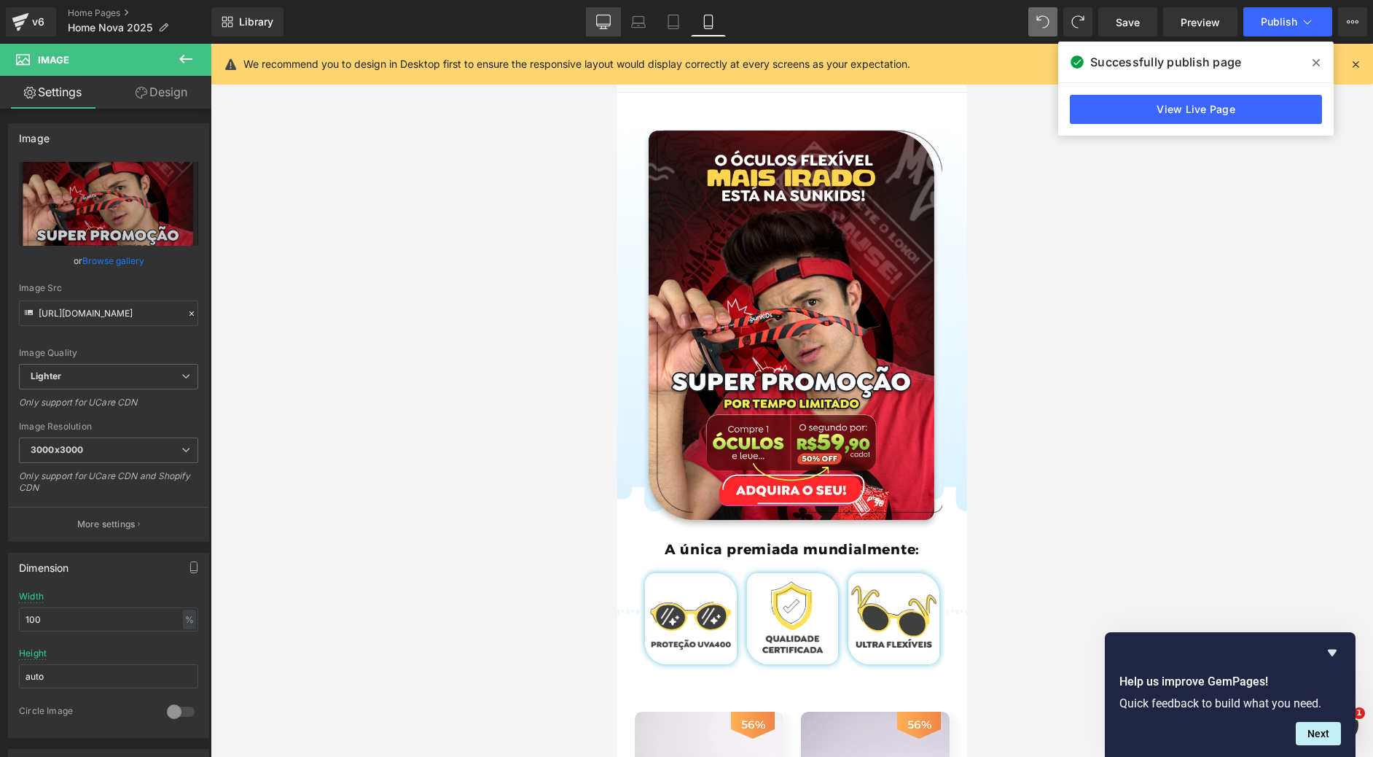
click at [606, 29] on link "Desktop" at bounding box center [603, 21] width 35 height 29
type input "auto"
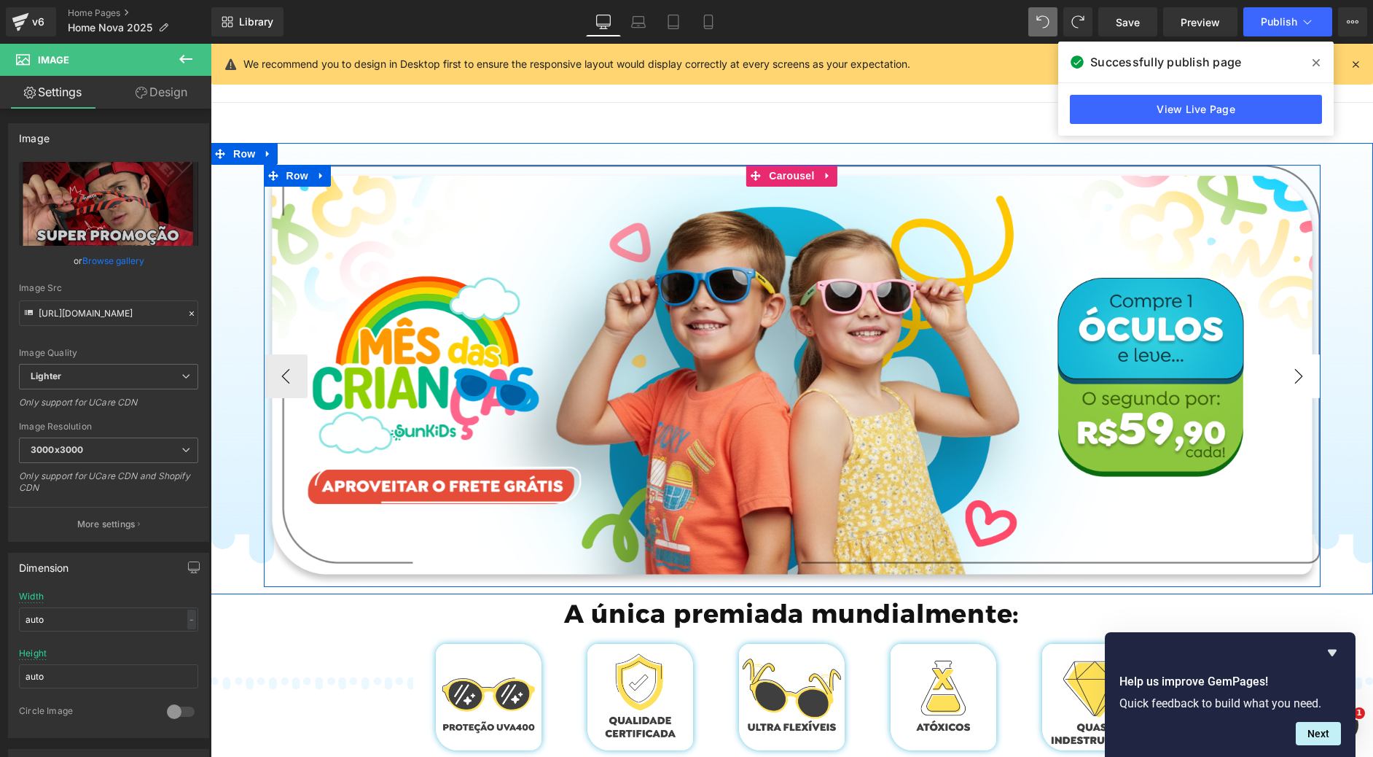
click at [1289, 368] on button "›" at bounding box center [1299, 376] width 44 height 44
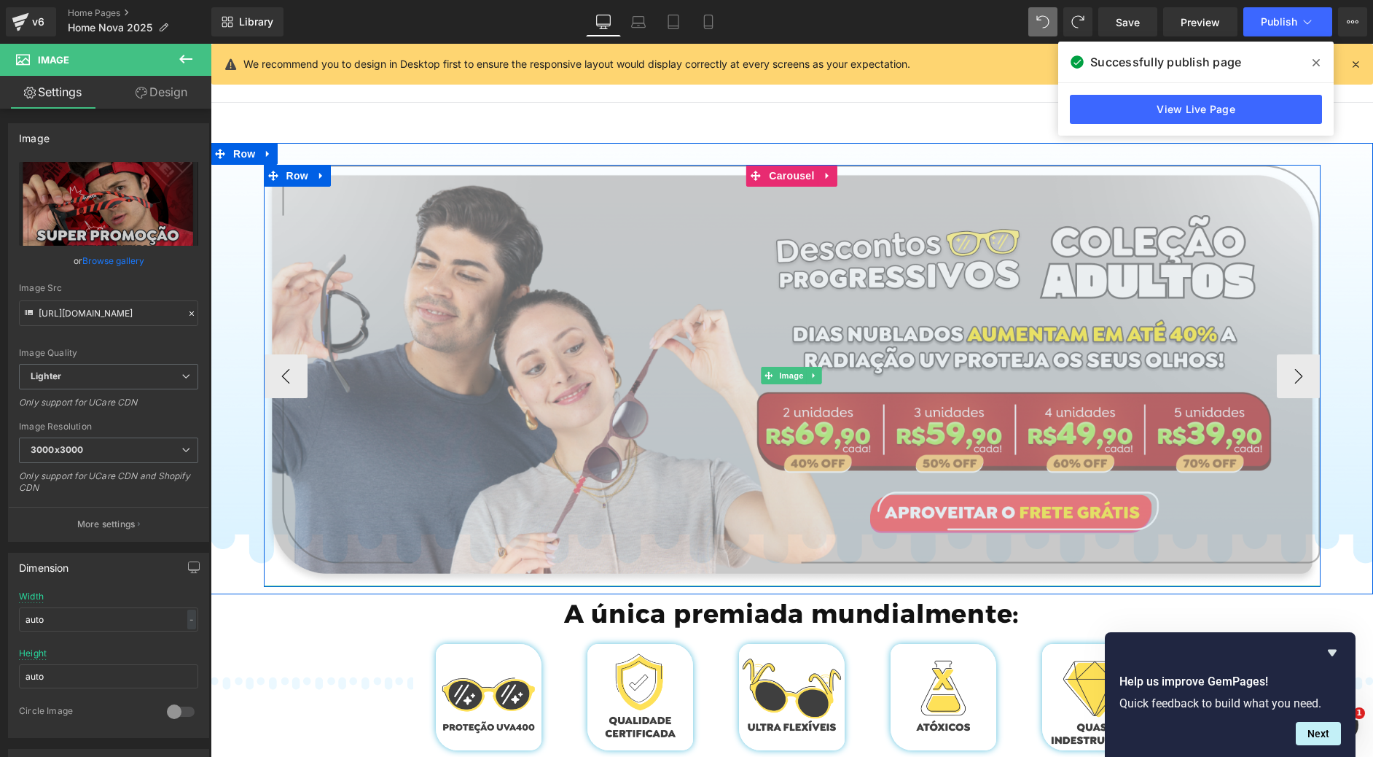
click at [738, 389] on img at bounding box center [792, 375] width 1057 height 421
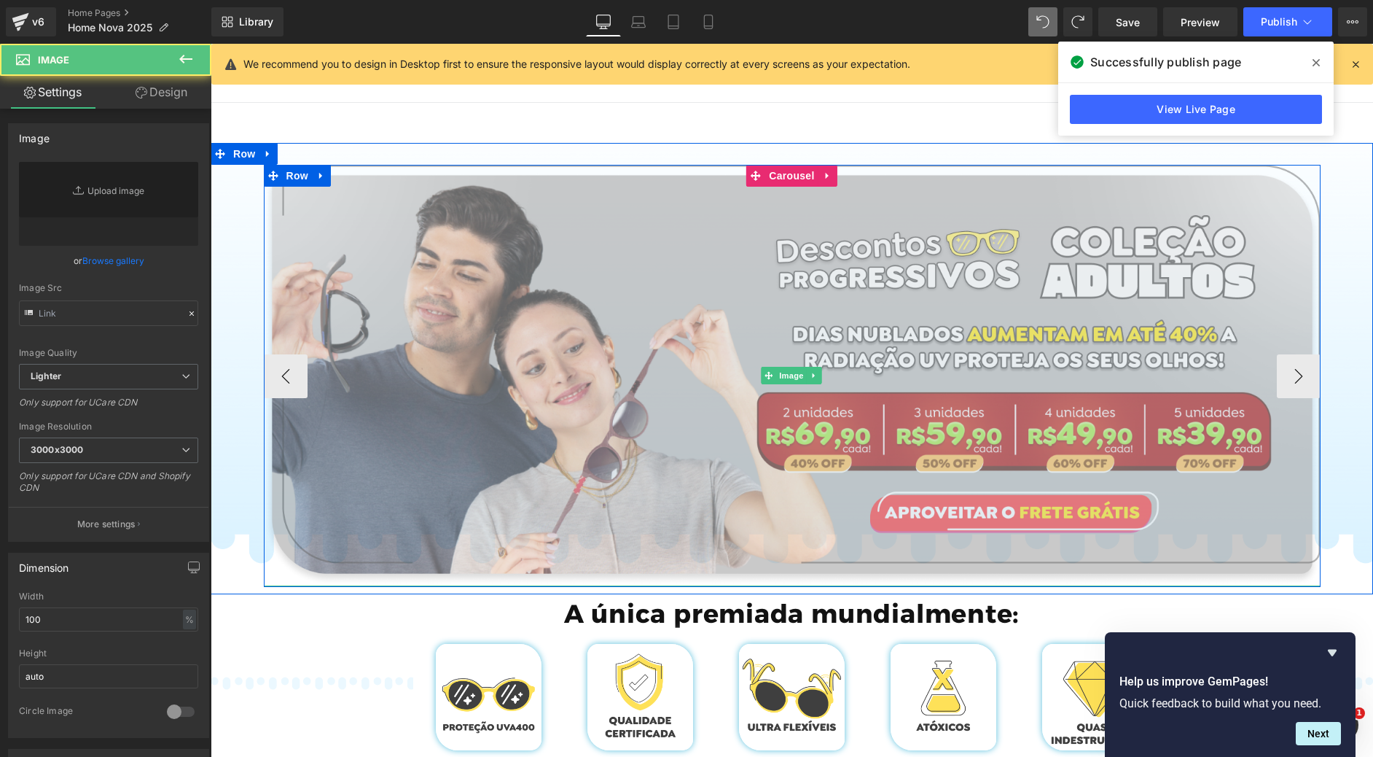
type input "[URL][DOMAIN_NAME]"
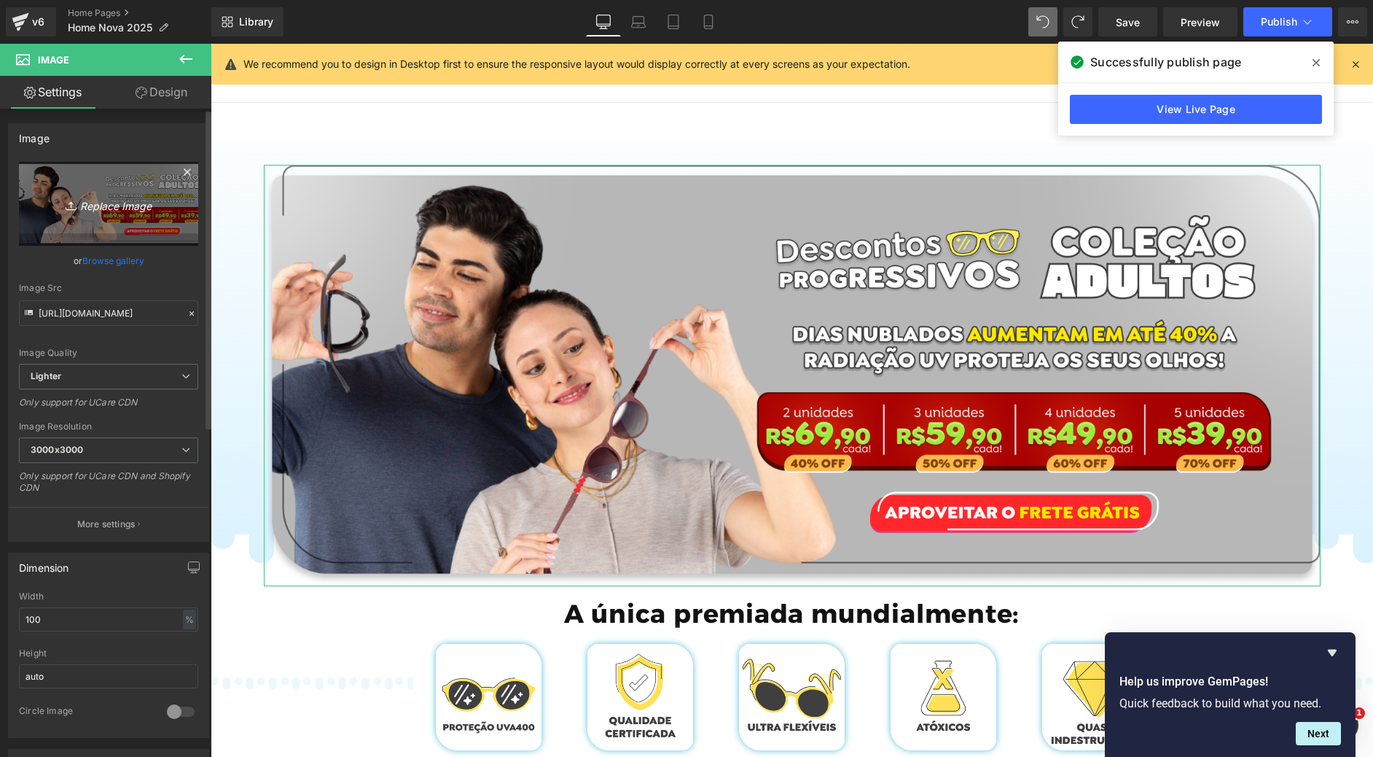
click at [70, 204] on icon at bounding box center [73, 205] width 15 height 15
type input "C:\fakepath\Group 718.png"
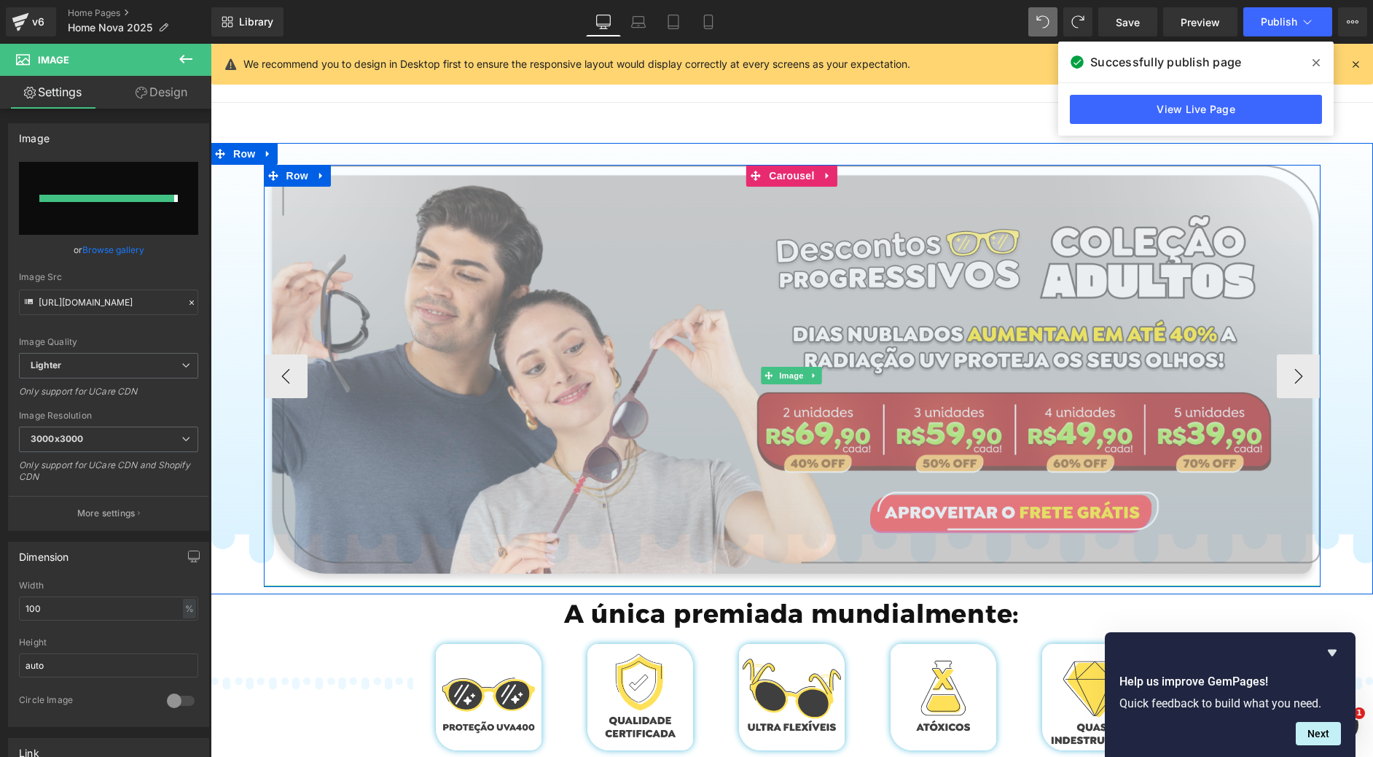
type input "[URL][DOMAIN_NAME]"
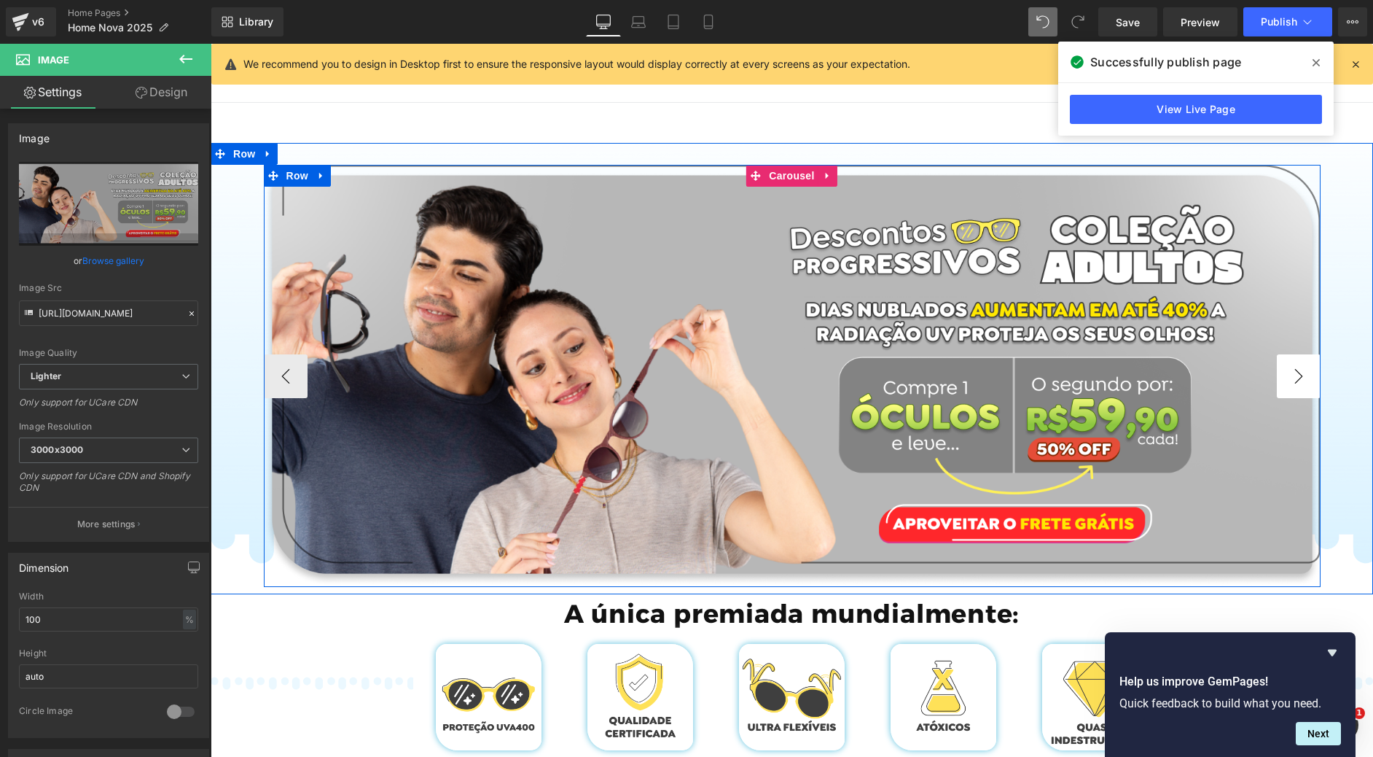
click at [1293, 370] on button "›" at bounding box center [1299, 376] width 44 height 44
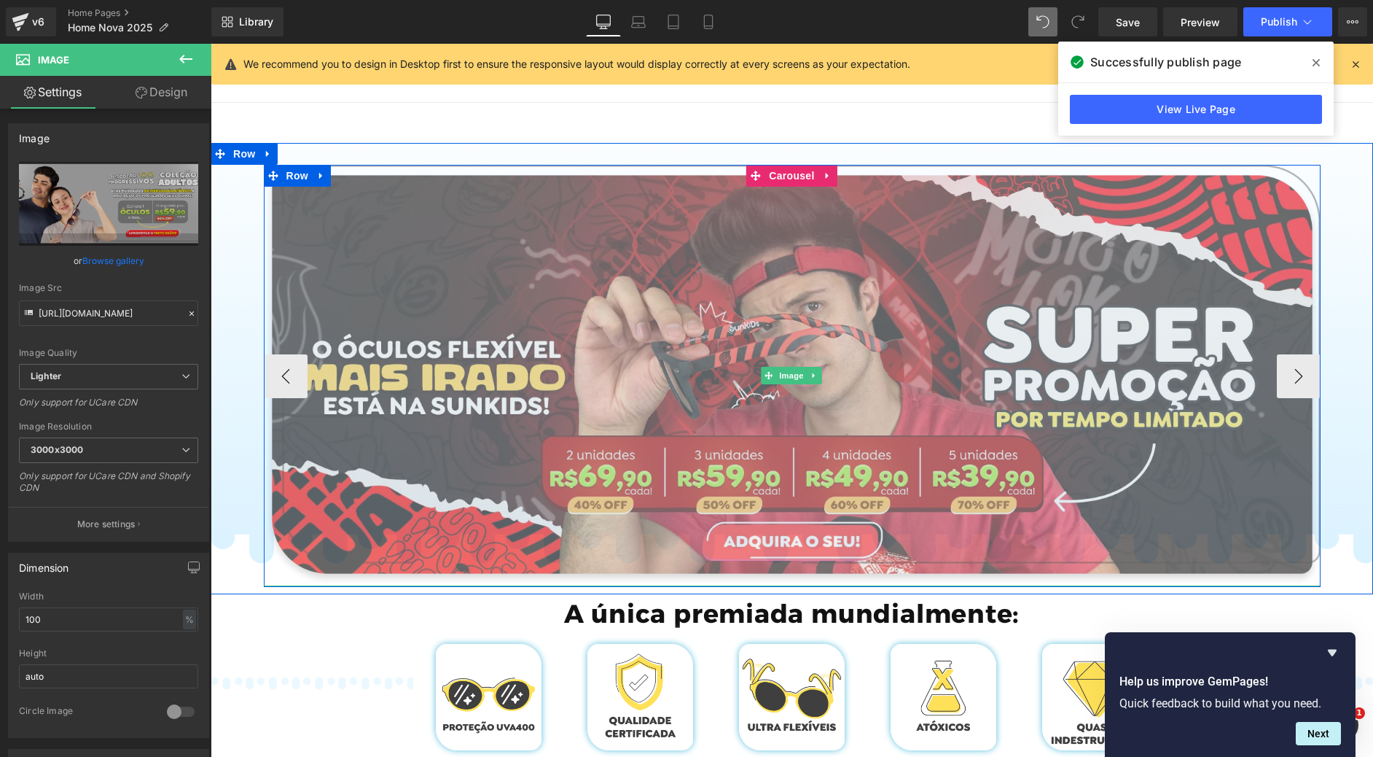
click at [882, 320] on img at bounding box center [792, 375] width 1057 height 421
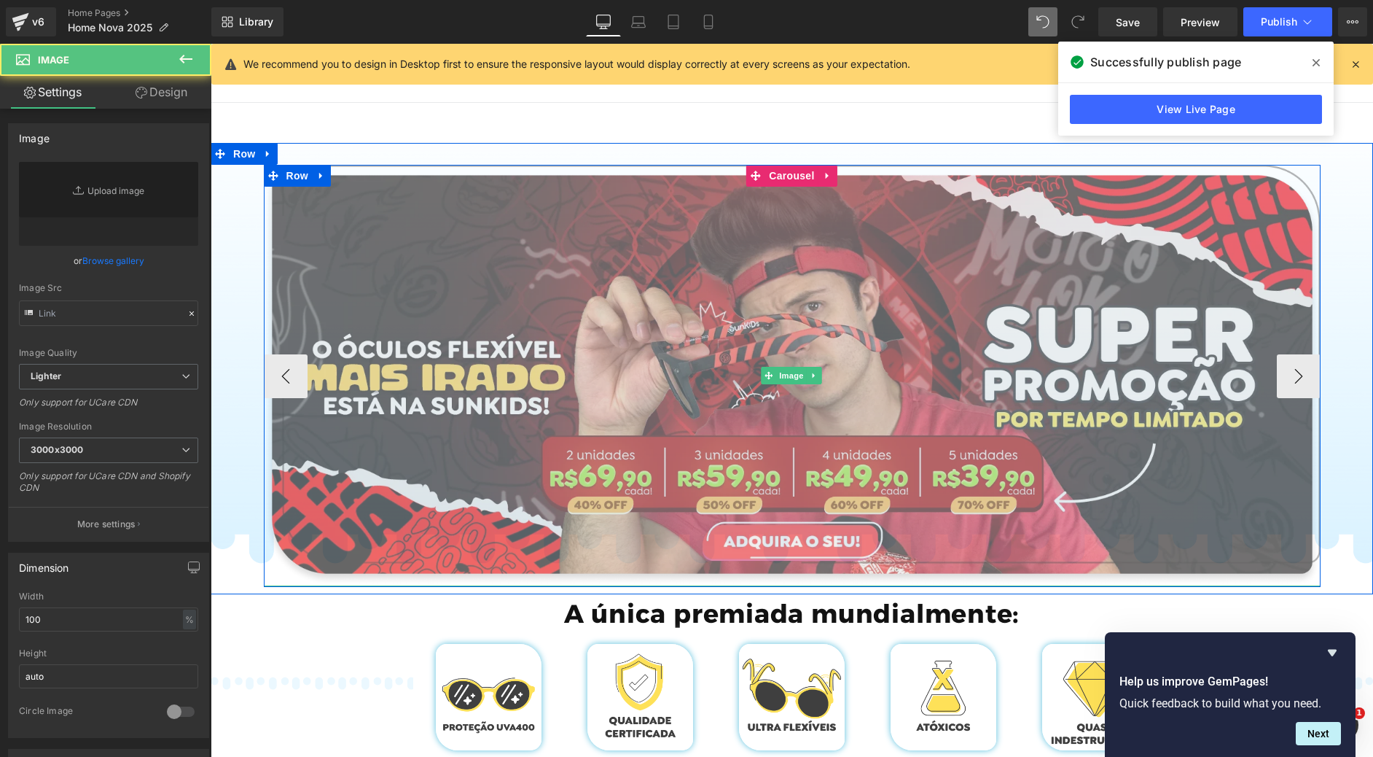
type input "[URL][DOMAIN_NAME]"
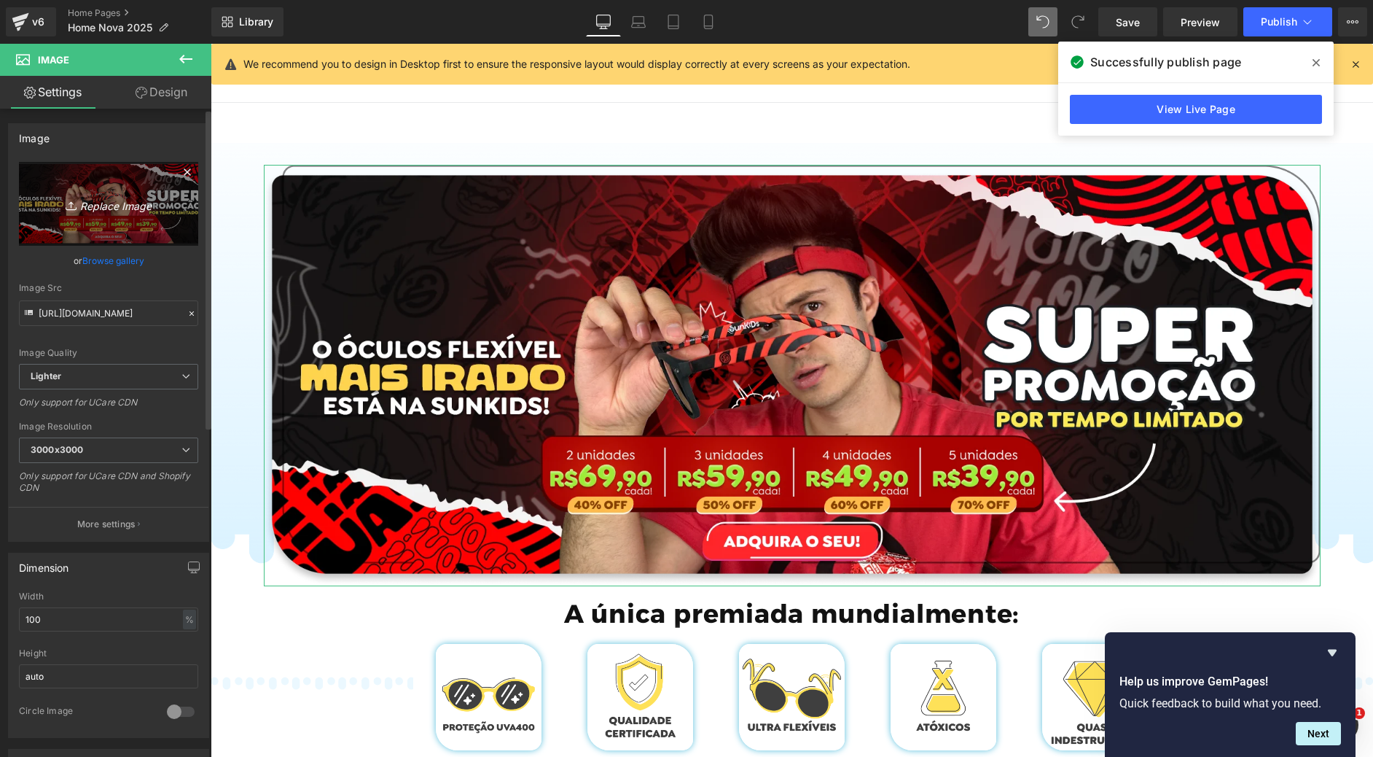
click at [114, 234] on link "Replace Image" at bounding box center [108, 204] width 179 height 84
type input "C:\fakepath\Group 726.png"
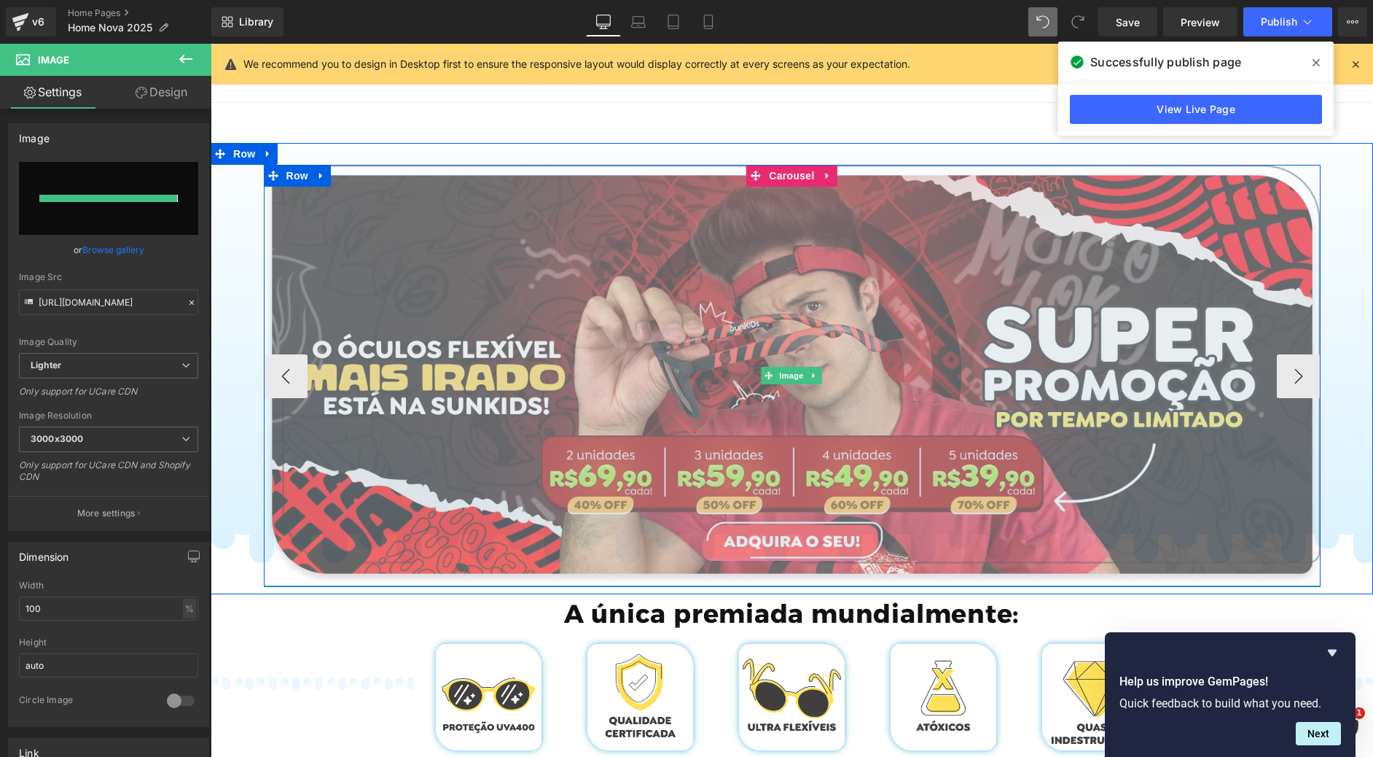
type input "[URL][DOMAIN_NAME]"
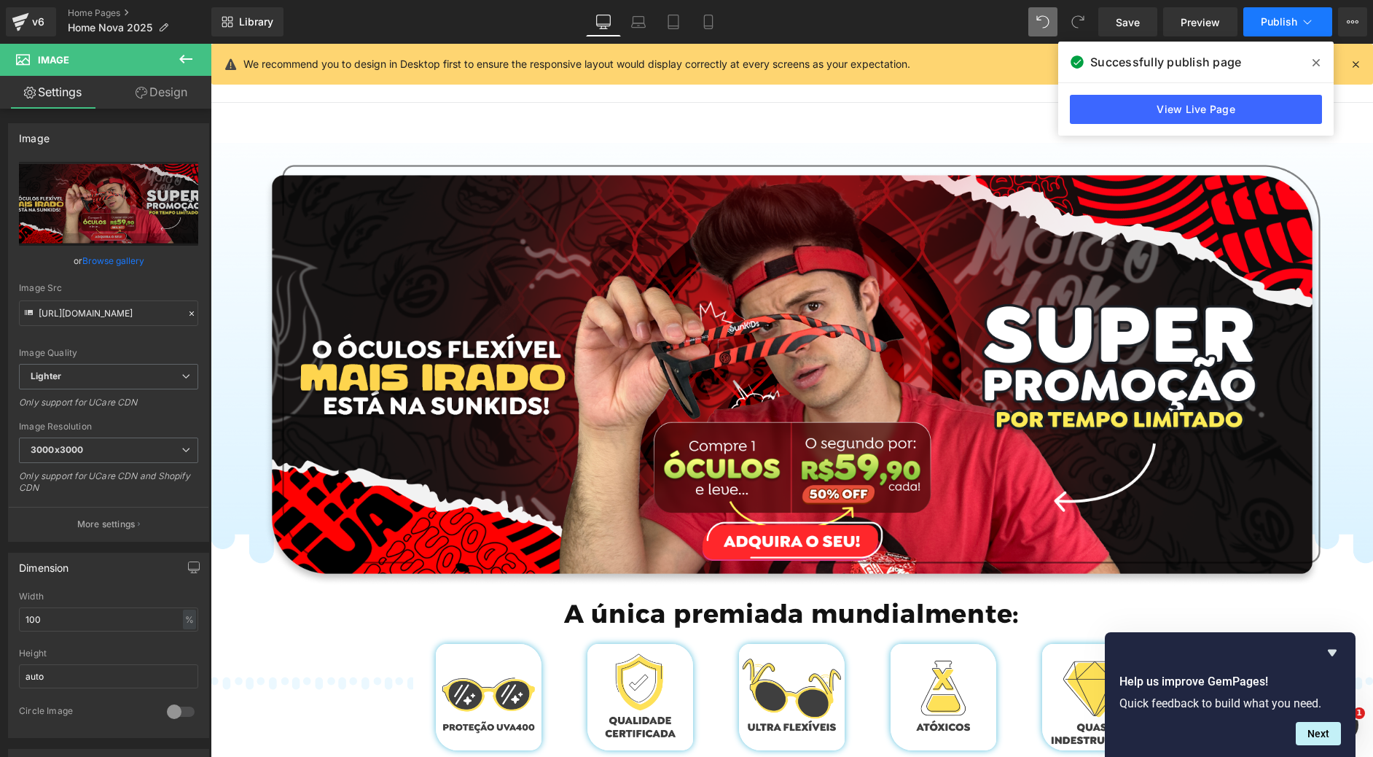
click at [1291, 22] on span "Publish" at bounding box center [1279, 22] width 36 height 12
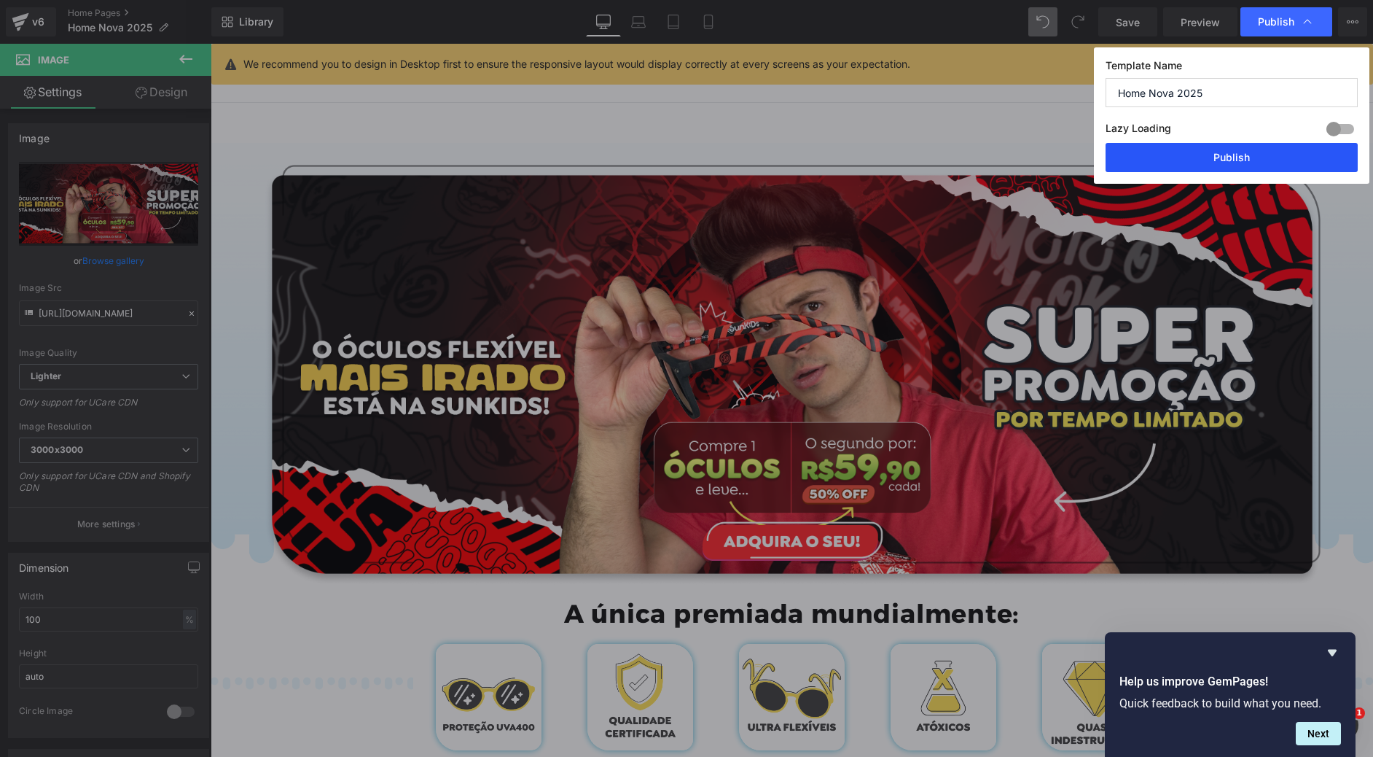
click at [1249, 162] on button "Publish" at bounding box center [1232, 157] width 252 height 29
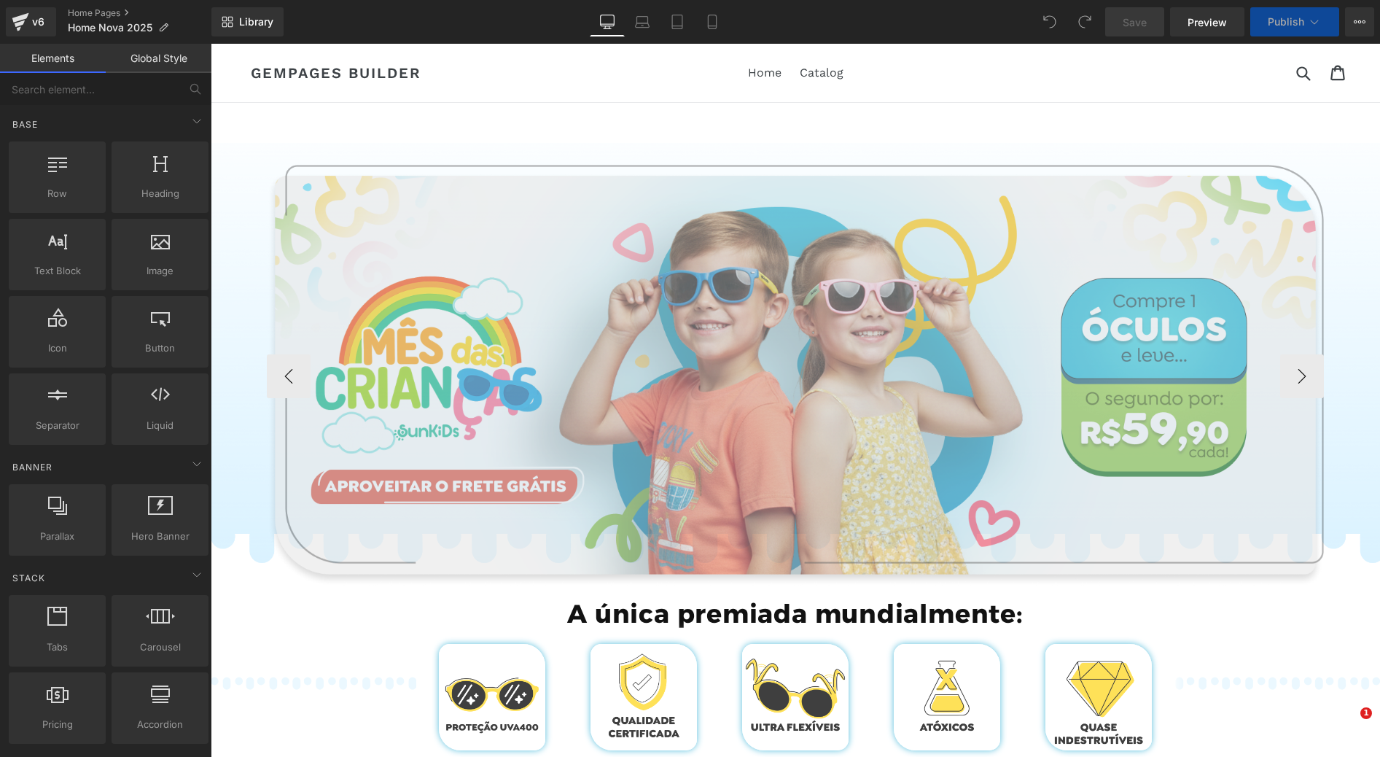
click at [631, 402] on img at bounding box center [795, 376] width 1057 height 422
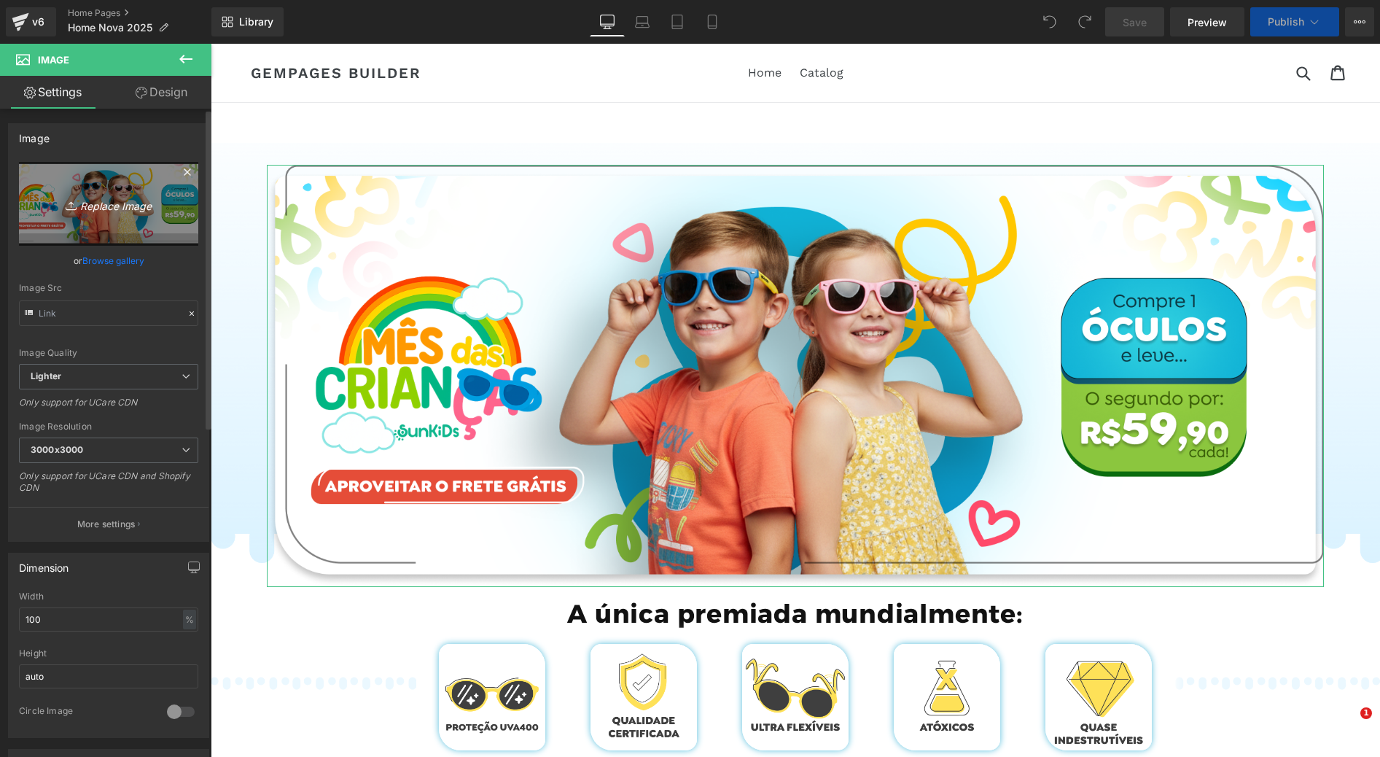
drag, startPoint x: 136, startPoint y: 217, endPoint x: 12, endPoint y: 278, distance: 138.6
click at [136, 217] on link "Replace Image" at bounding box center [108, 204] width 179 height 84
click at [147, 224] on link "Replace Image" at bounding box center [108, 204] width 179 height 84
click at [125, 204] on icon "Replace Image" at bounding box center [108, 204] width 117 height 18
click at [127, 211] on icon "Replace Image" at bounding box center [108, 204] width 117 height 18
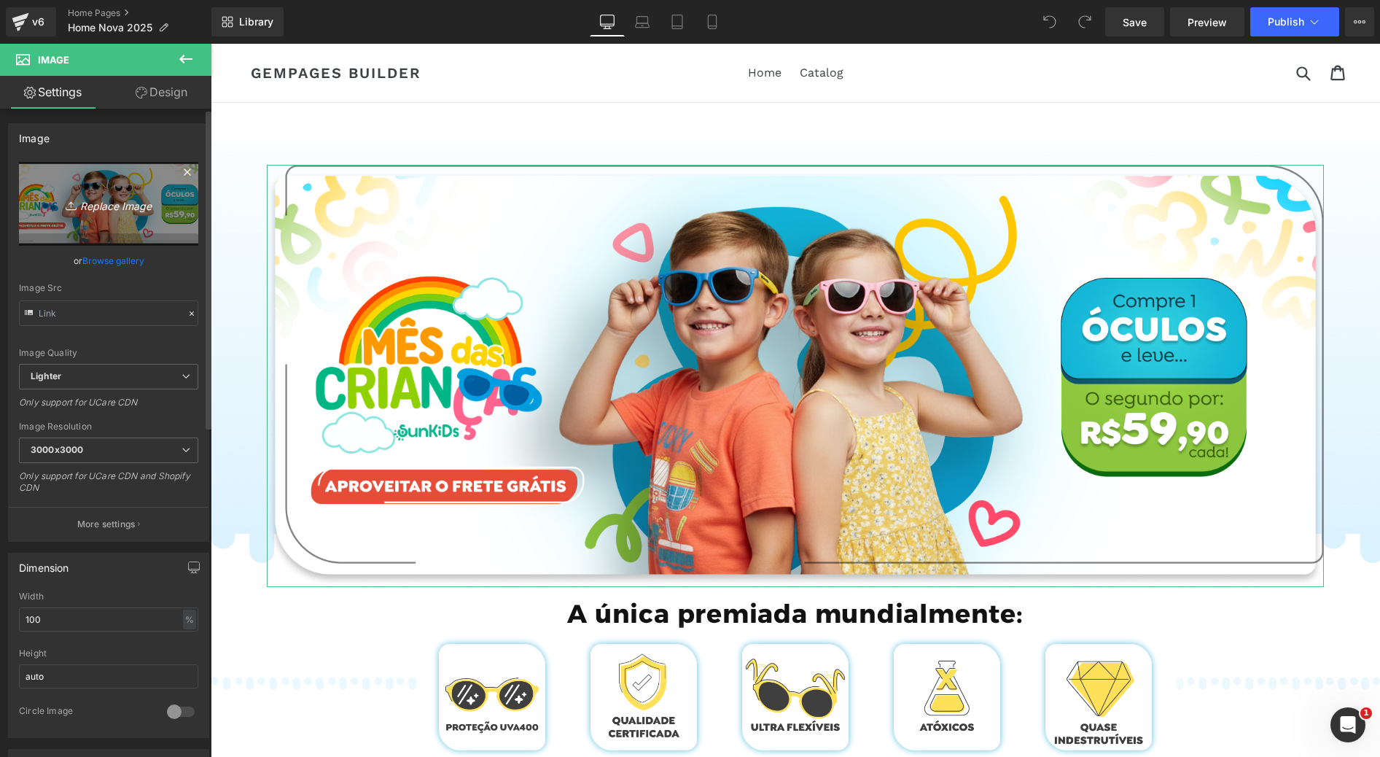
click at [153, 208] on icon "Replace Image" at bounding box center [108, 204] width 117 height 18
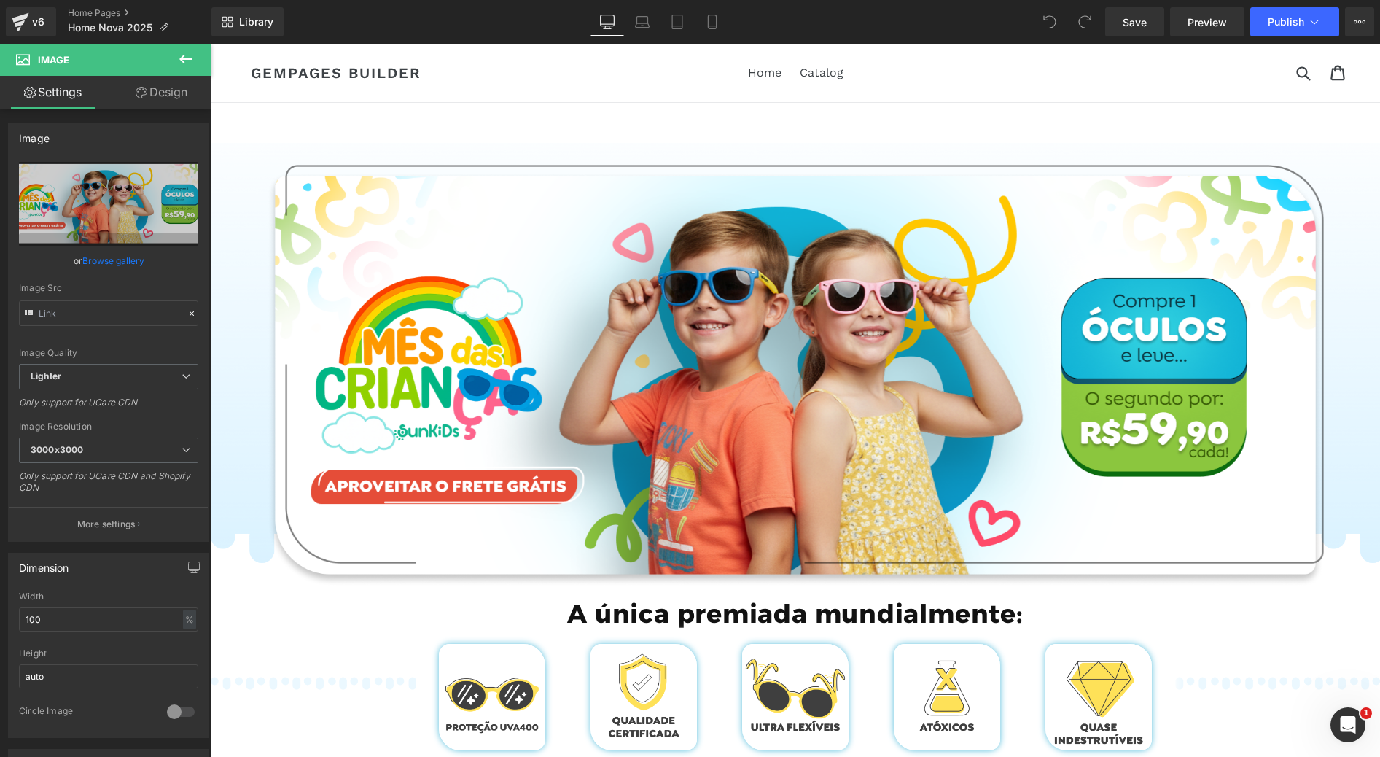
type input "C:\fakepath\Group 785.png"
drag, startPoint x: 717, startPoint y: 22, endPoint x: 66, endPoint y: 189, distance: 672.0
click at [717, 22] on icon at bounding box center [712, 22] width 15 height 15
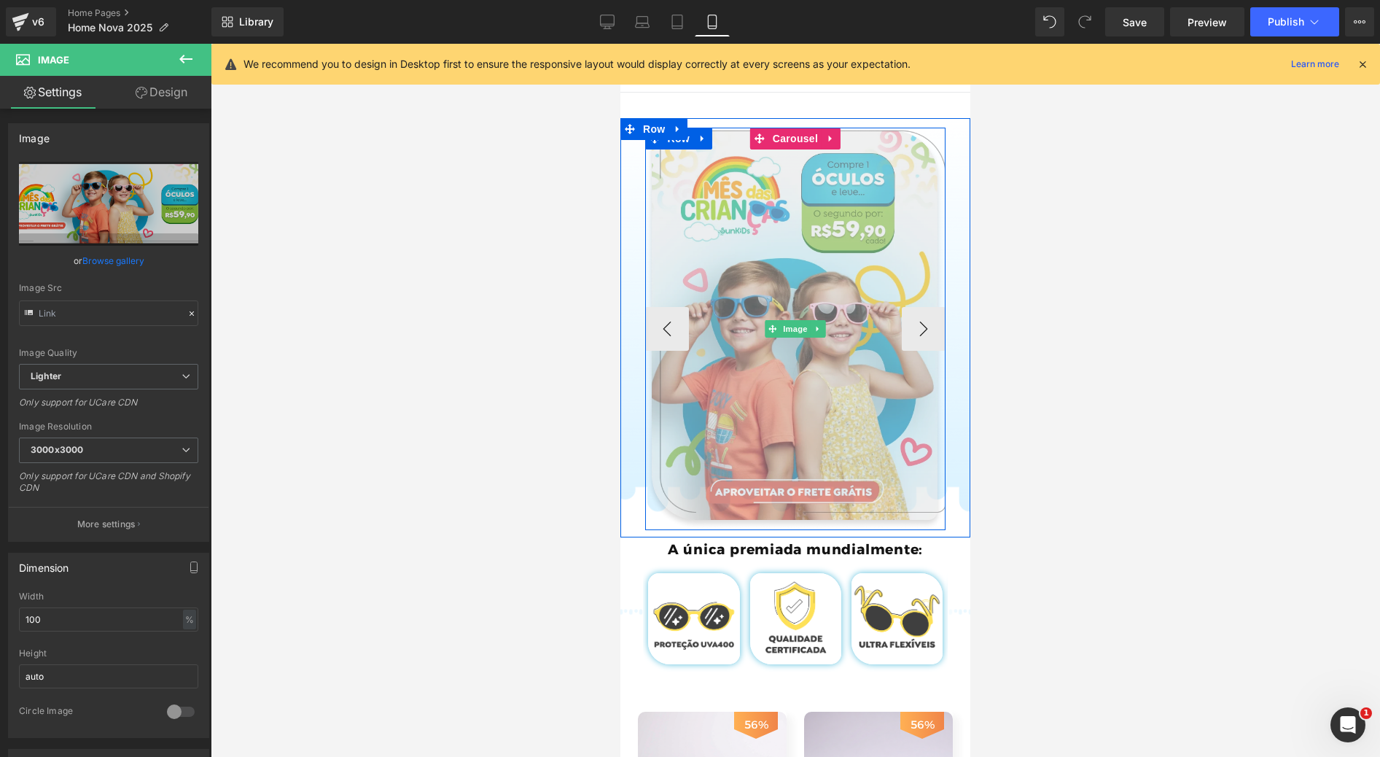
click at [752, 265] on img at bounding box center [795, 329] width 301 height 402
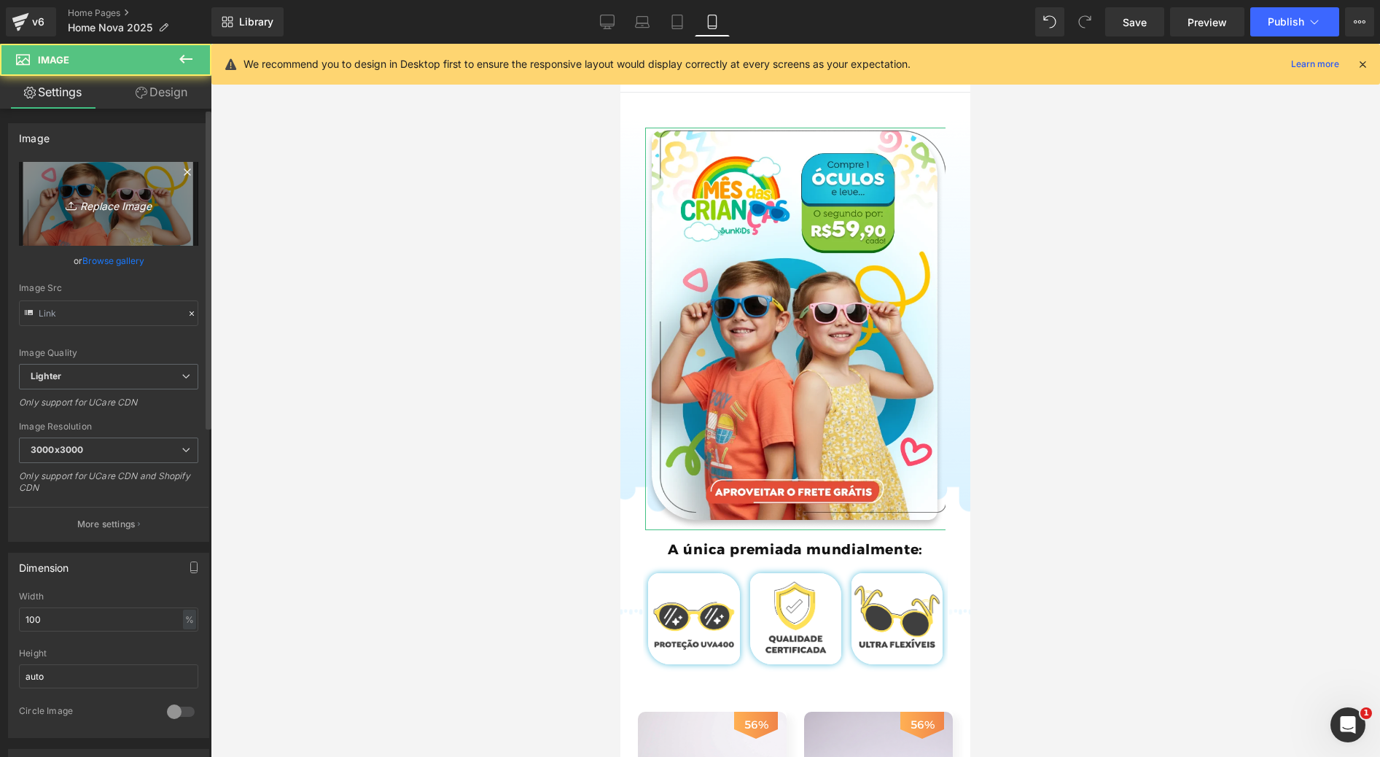
click at [103, 195] on icon "Replace Image" at bounding box center [108, 204] width 117 height 18
type input "C:\fakepath\Group 772.png"
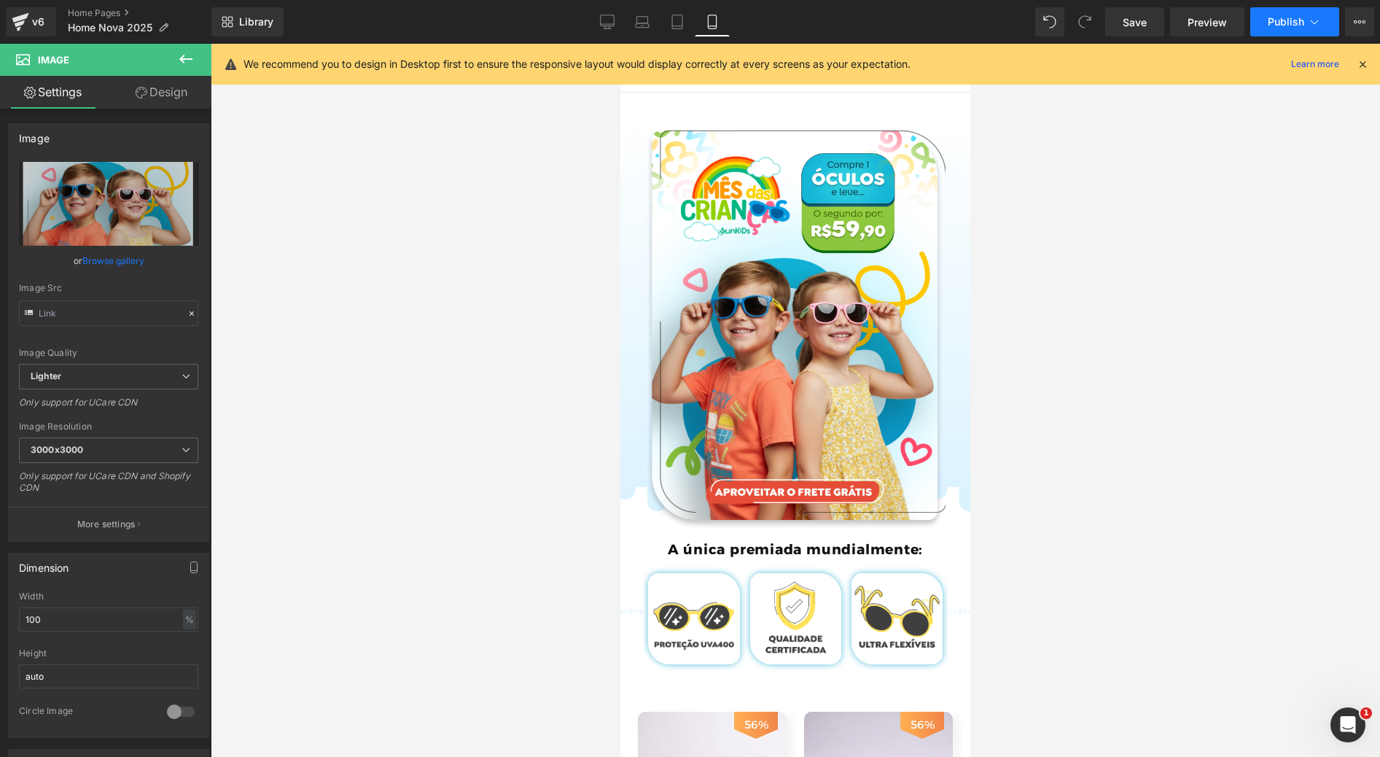
click at [1264, 31] on button "Publish" at bounding box center [1294, 21] width 89 height 29
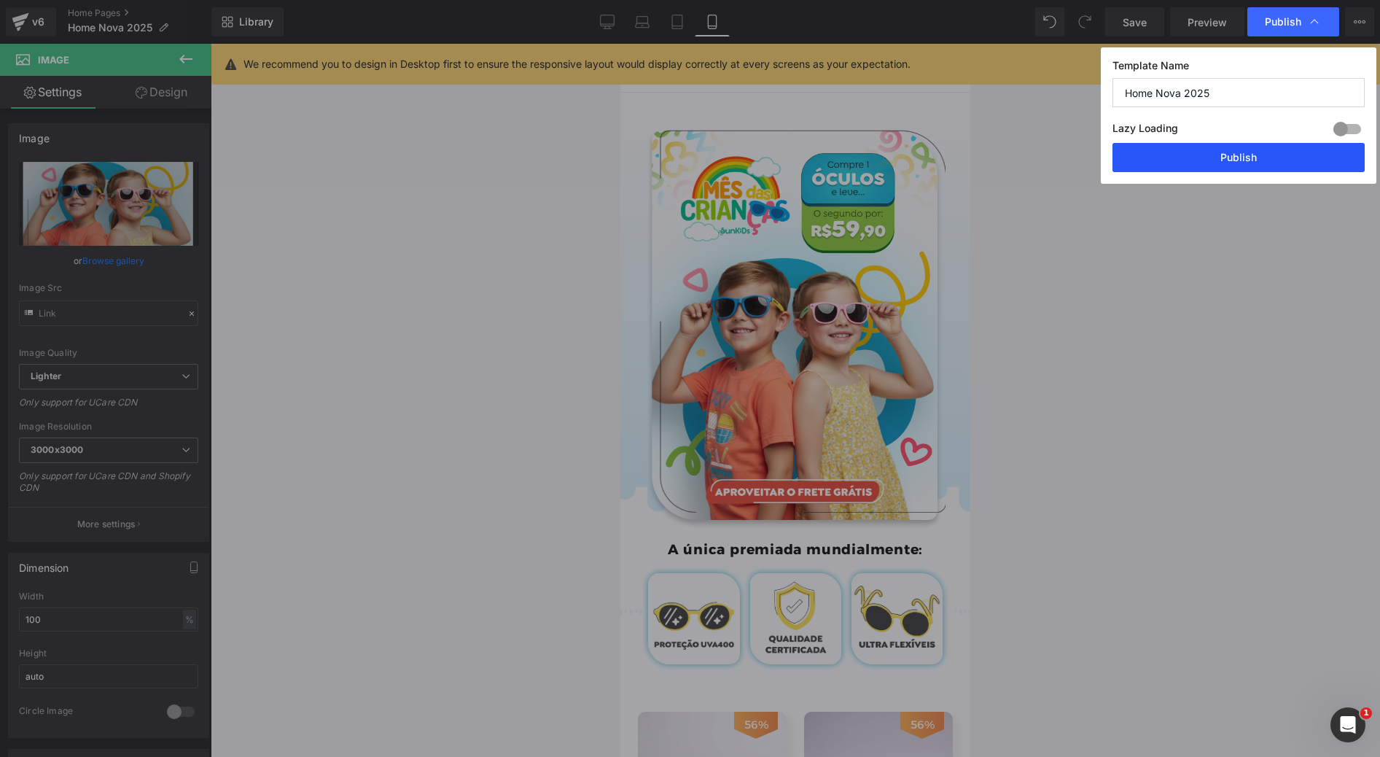
click at [1291, 171] on button "Publish" at bounding box center [1238, 157] width 252 height 29
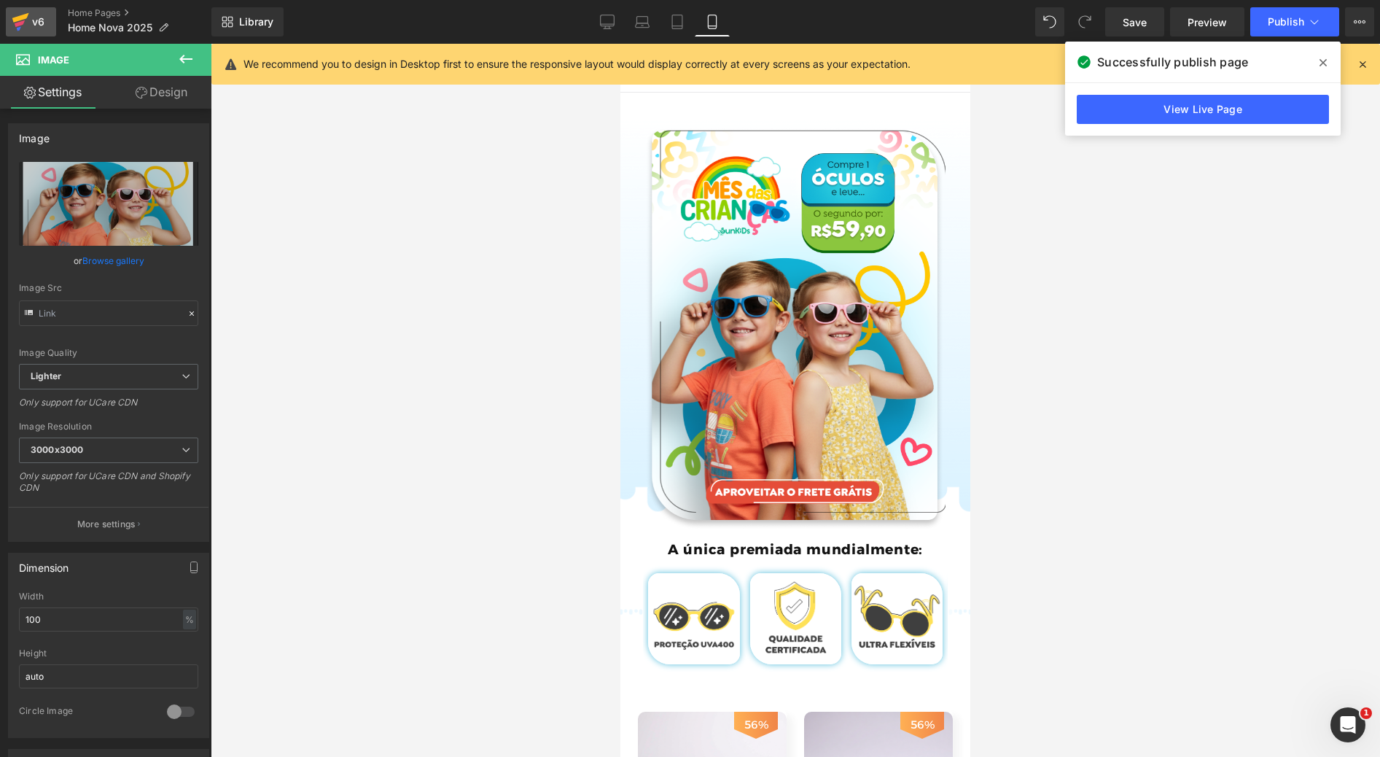
click at [27, 28] on icon at bounding box center [20, 22] width 17 height 36
